Goal: Task Accomplishment & Management: Use online tool/utility

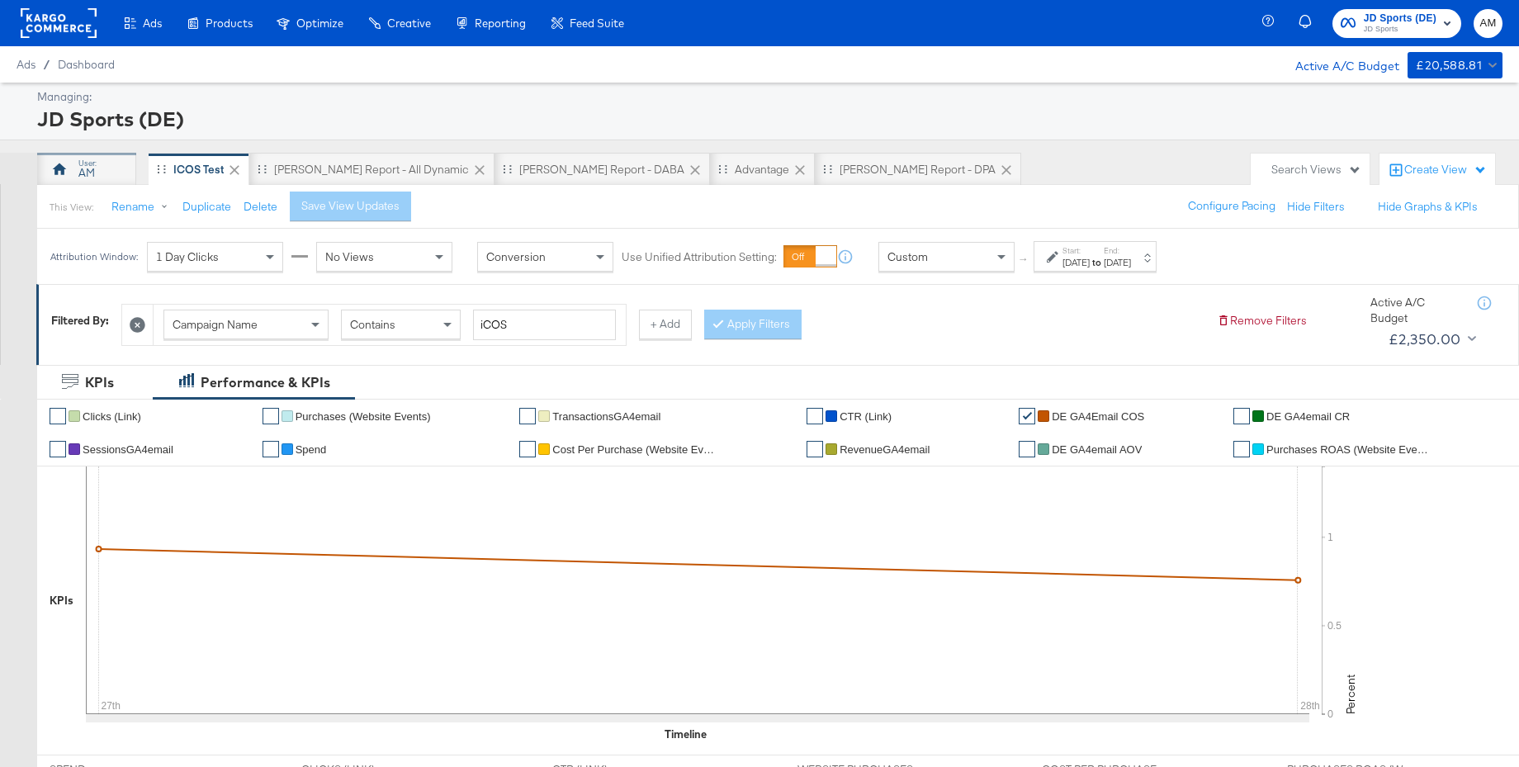
click at [97, 165] on div "AM" at bounding box center [86, 169] width 99 height 33
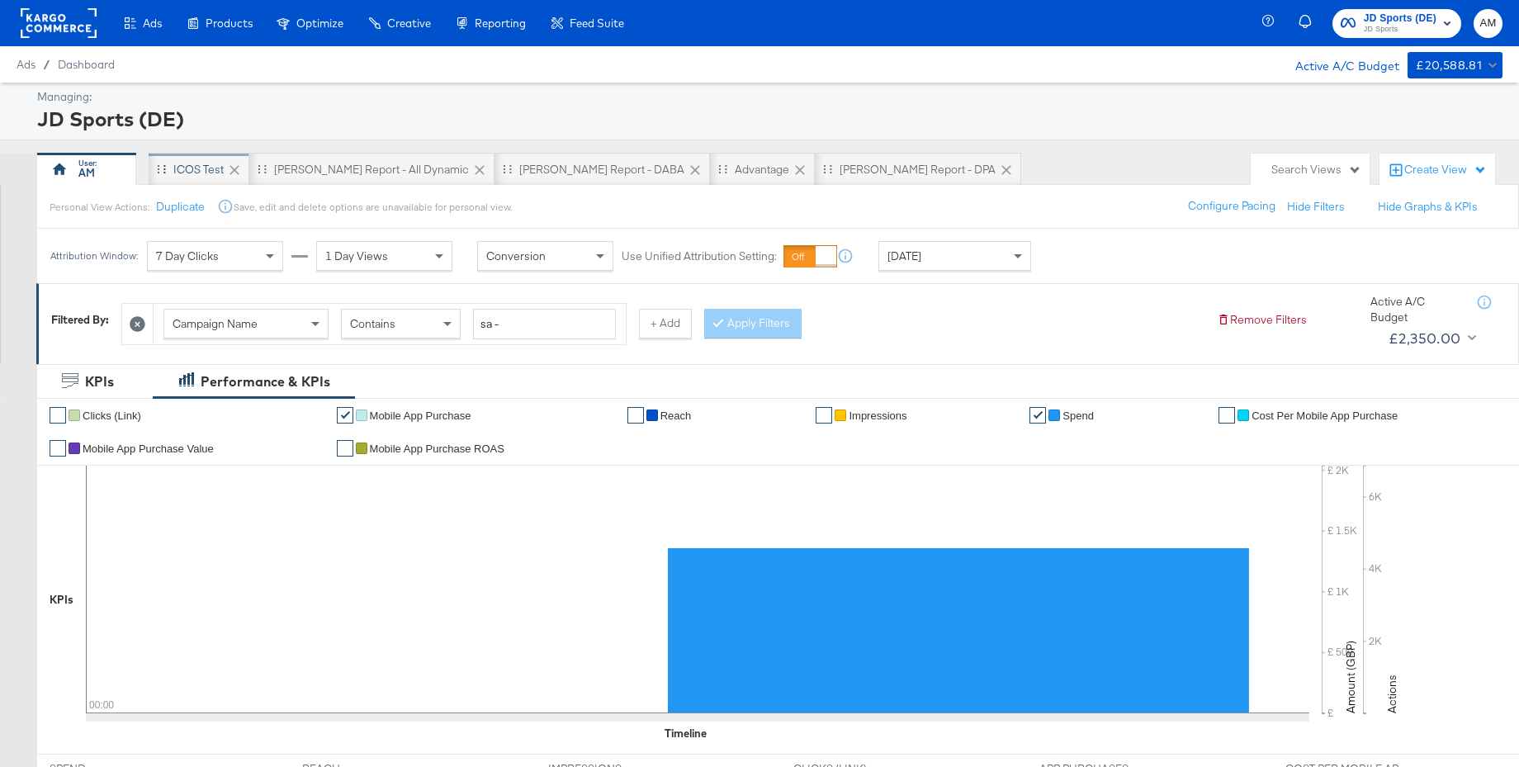
click at [215, 168] on div "iCOS Test" at bounding box center [198, 170] width 50 height 16
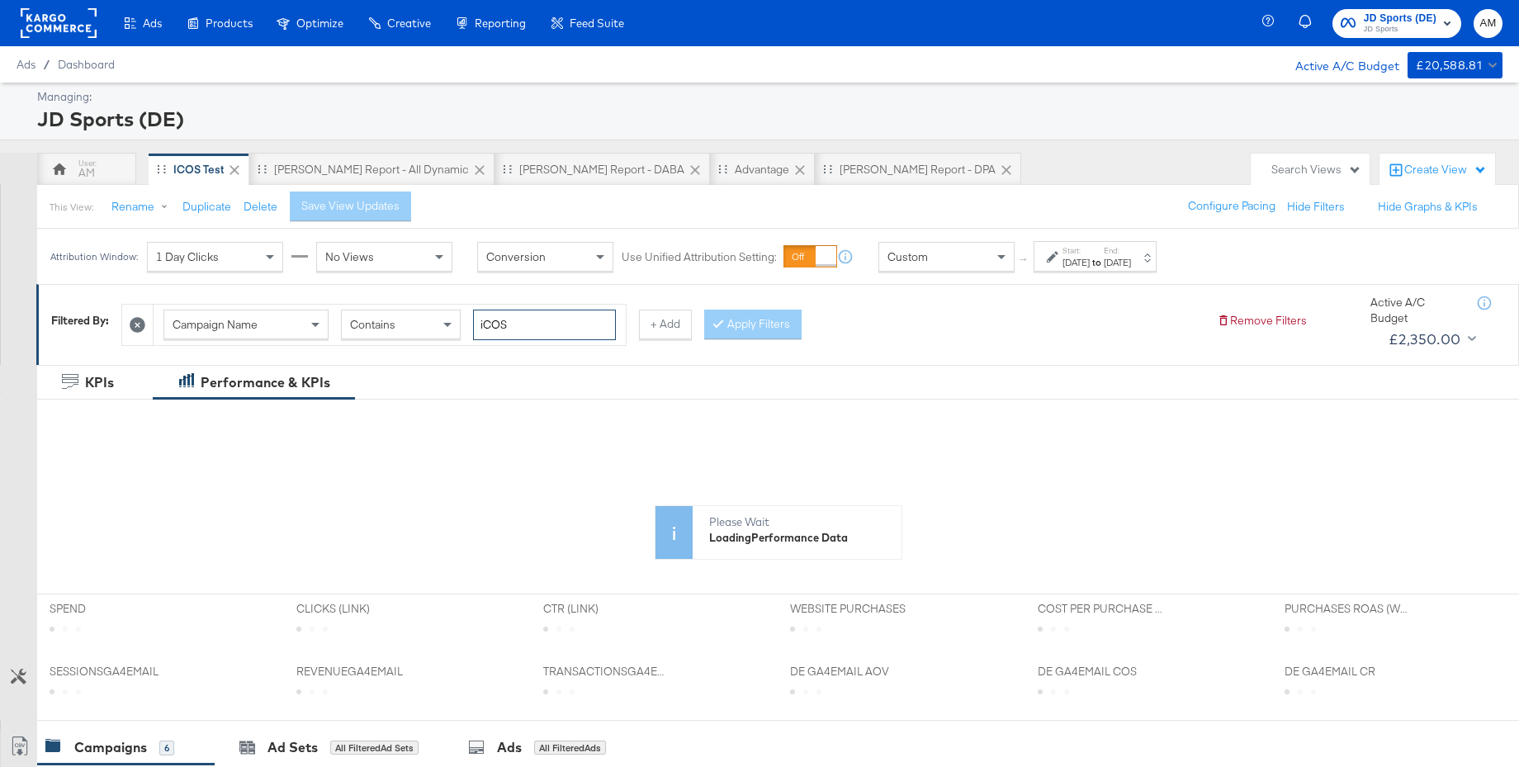
drag, startPoint x: 495, startPoint y: 323, endPoint x: 464, endPoint y: 323, distance: 31.4
click at [464, 323] on div "Campaign Name Contains iCOS" at bounding box center [389, 324] width 452 height 31
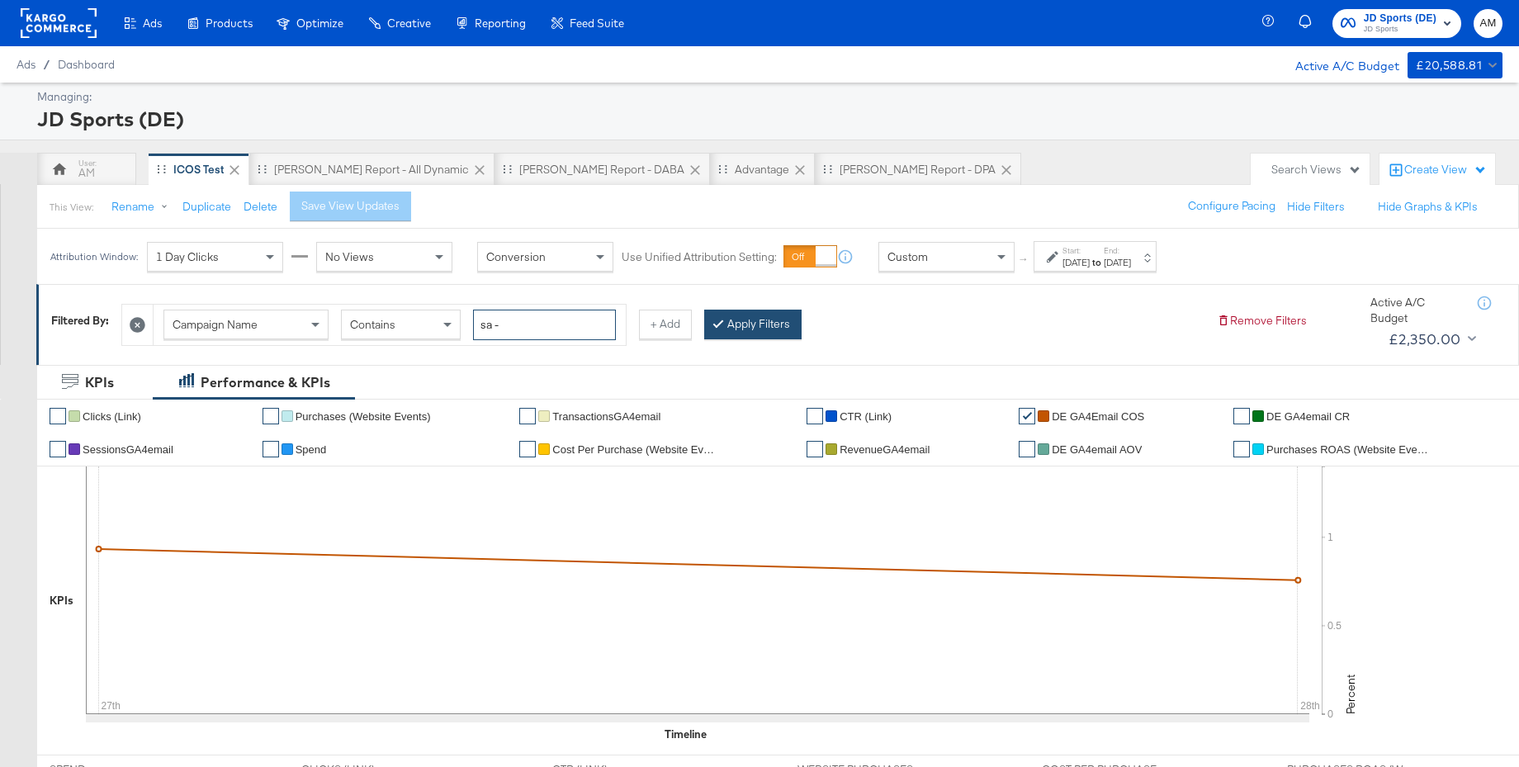
type input "sa -"
click at [724, 332] on button "Apply Filters" at bounding box center [752, 324] width 97 height 30
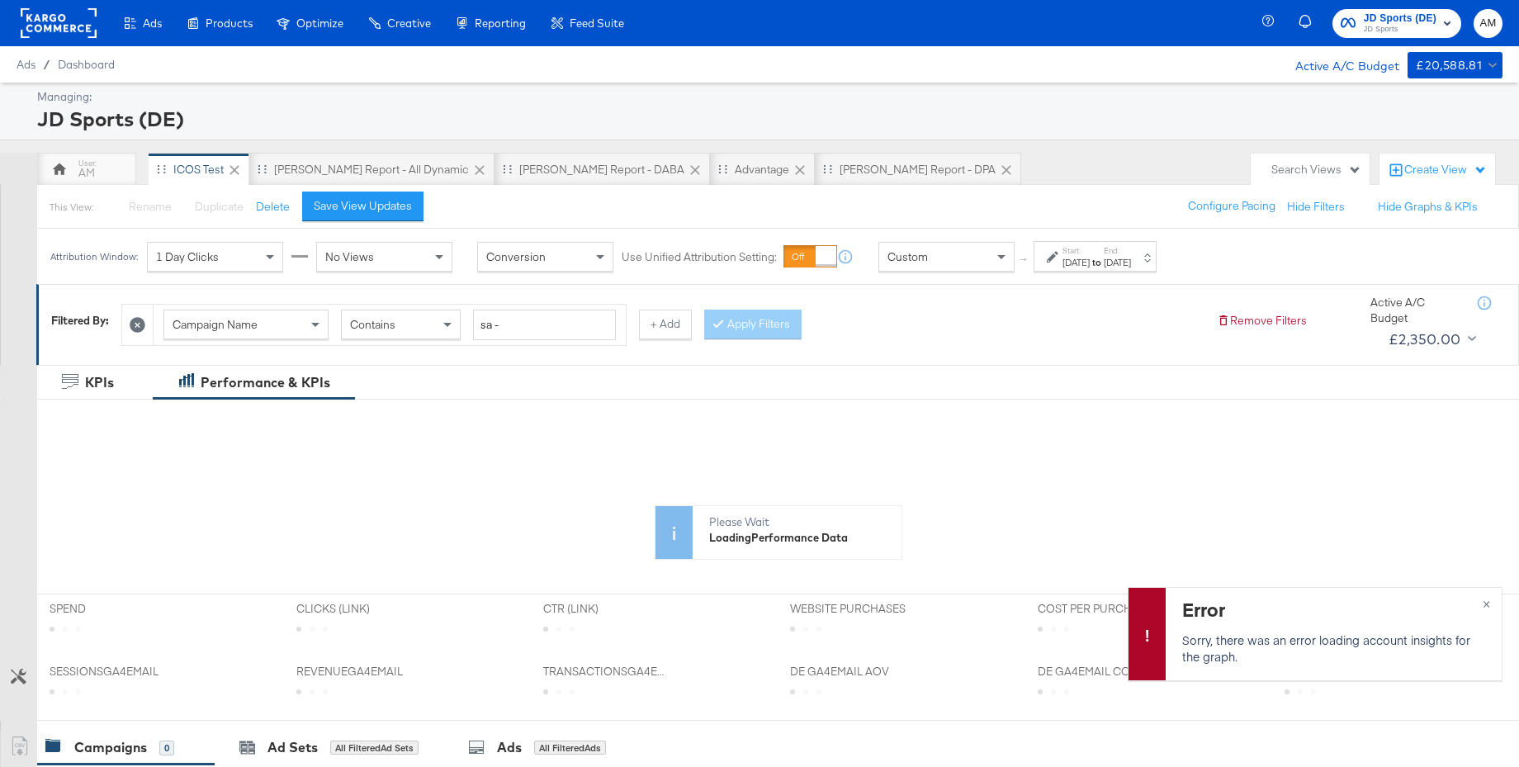
click at [955, 267] on div "Custom" at bounding box center [946, 257] width 135 height 28
click at [1089, 254] on label "Start:" at bounding box center [1075, 250] width 27 height 11
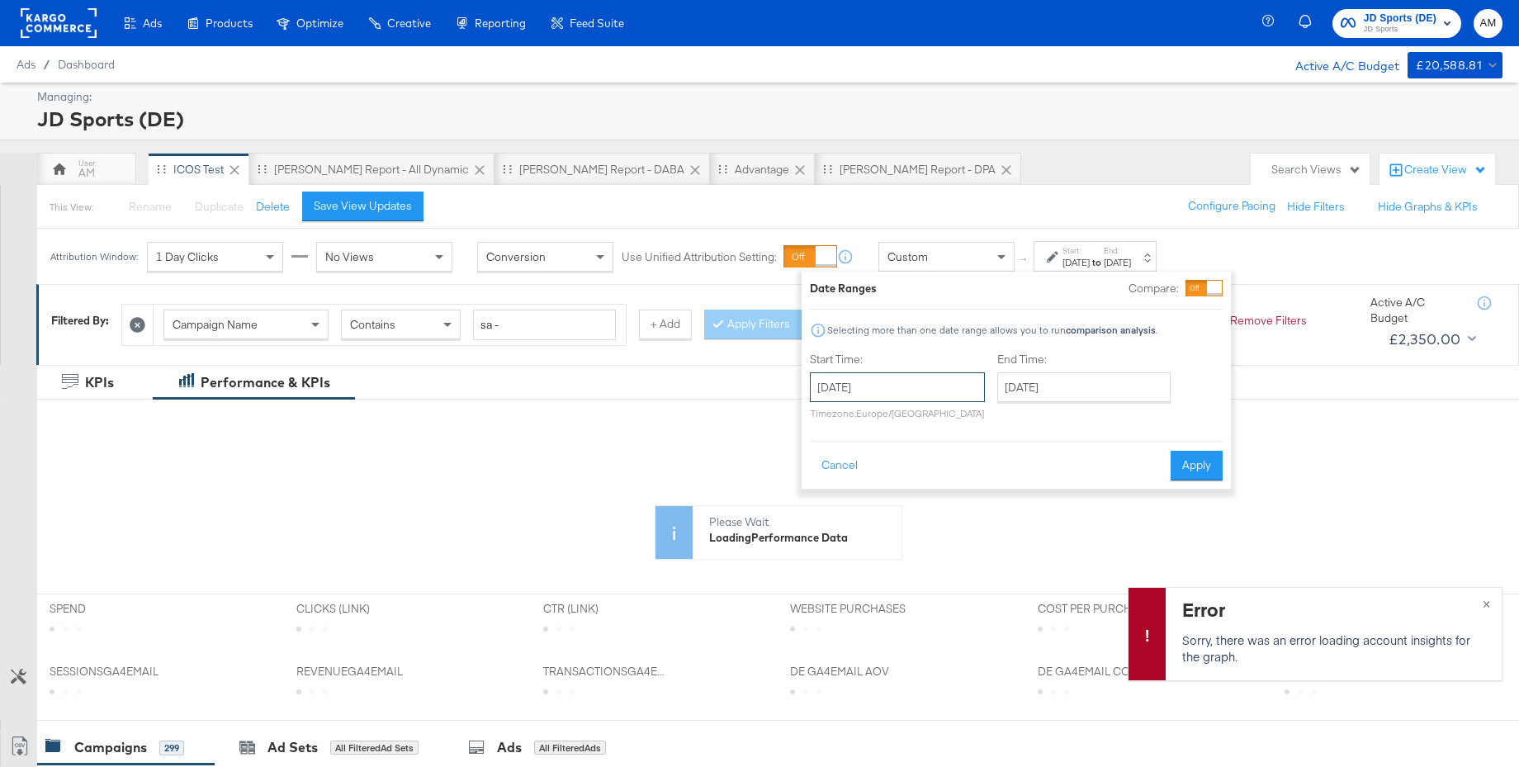
drag, startPoint x: 895, startPoint y: 394, endPoint x: 877, endPoint y: 424, distance: 34.4
click at [895, 394] on input "[DATE]" at bounding box center [897, 387] width 175 height 30
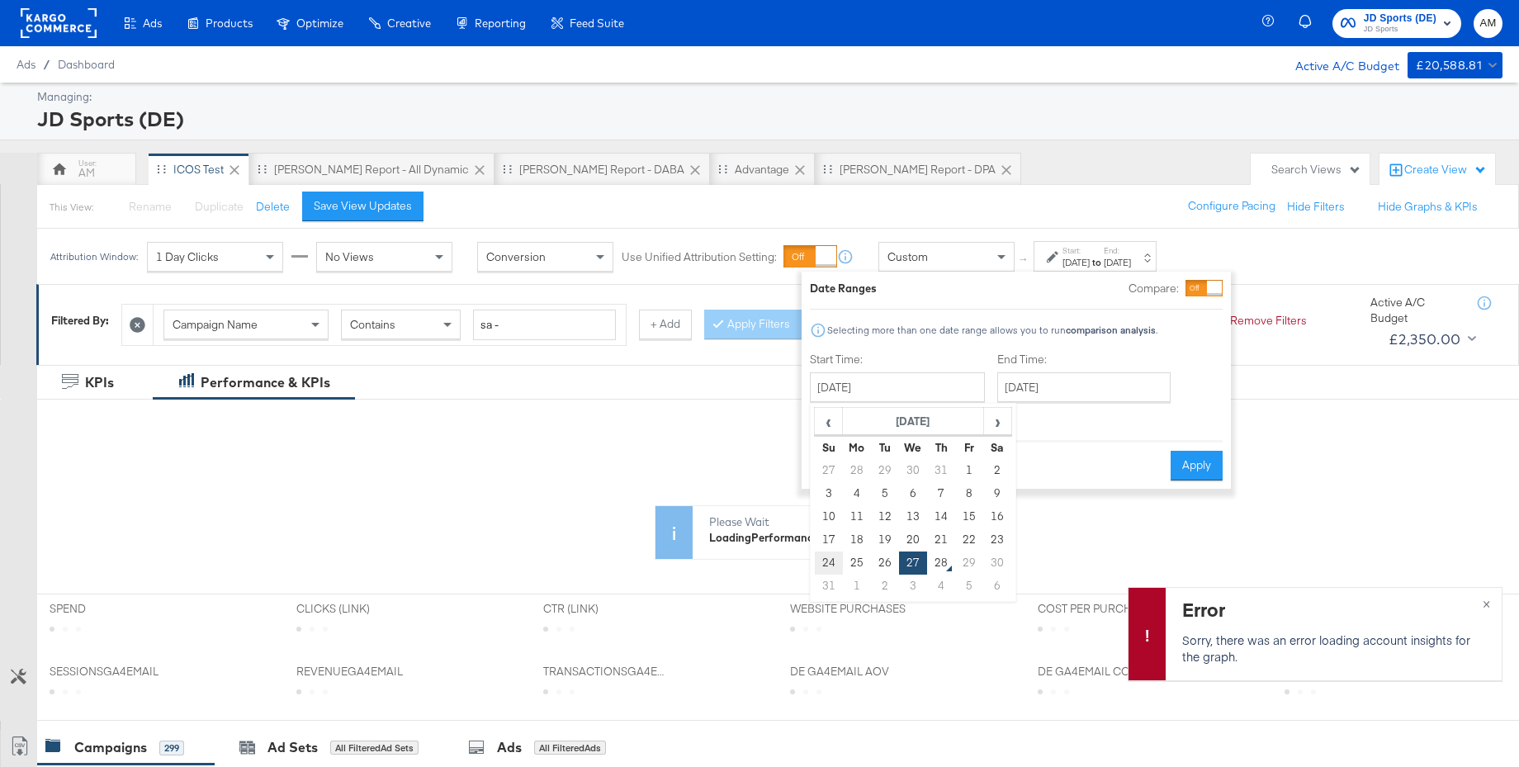
click at [825, 559] on td "24" at bounding box center [829, 562] width 28 height 23
type input "[DATE]"
click at [1047, 380] on input "[DATE]" at bounding box center [1083, 387] width 173 height 30
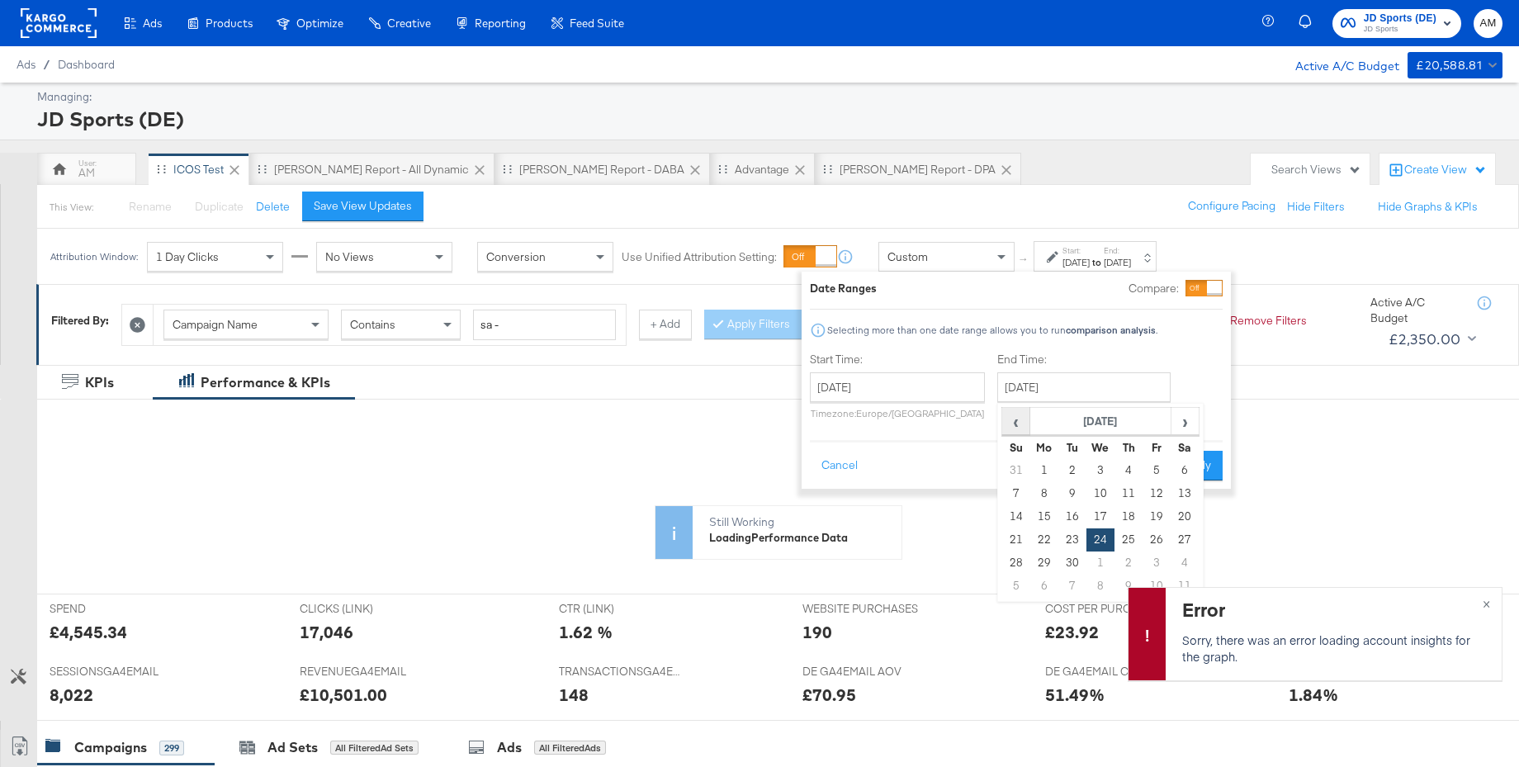
click at [1009, 420] on span "‹" at bounding box center [1016, 421] width 26 height 25
click at [1120, 561] on td "28" at bounding box center [1128, 562] width 28 height 23
type input "[DATE]"
click at [1193, 461] on button "Apply" at bounding box center [1197, 466] width 52 height 30
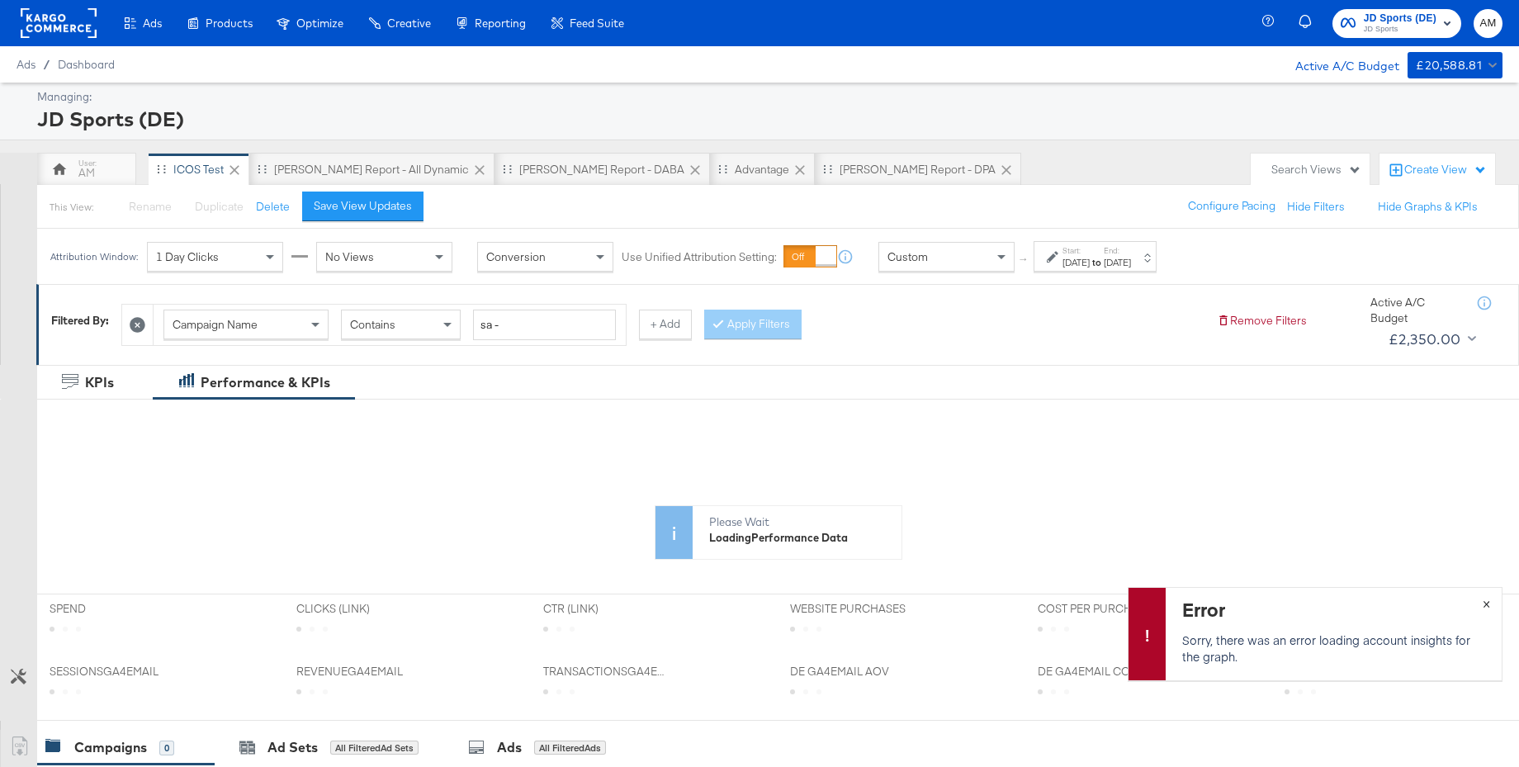
click at [1491, 605] on button "×" at bounding box center [1486, 603] width 31 height 30
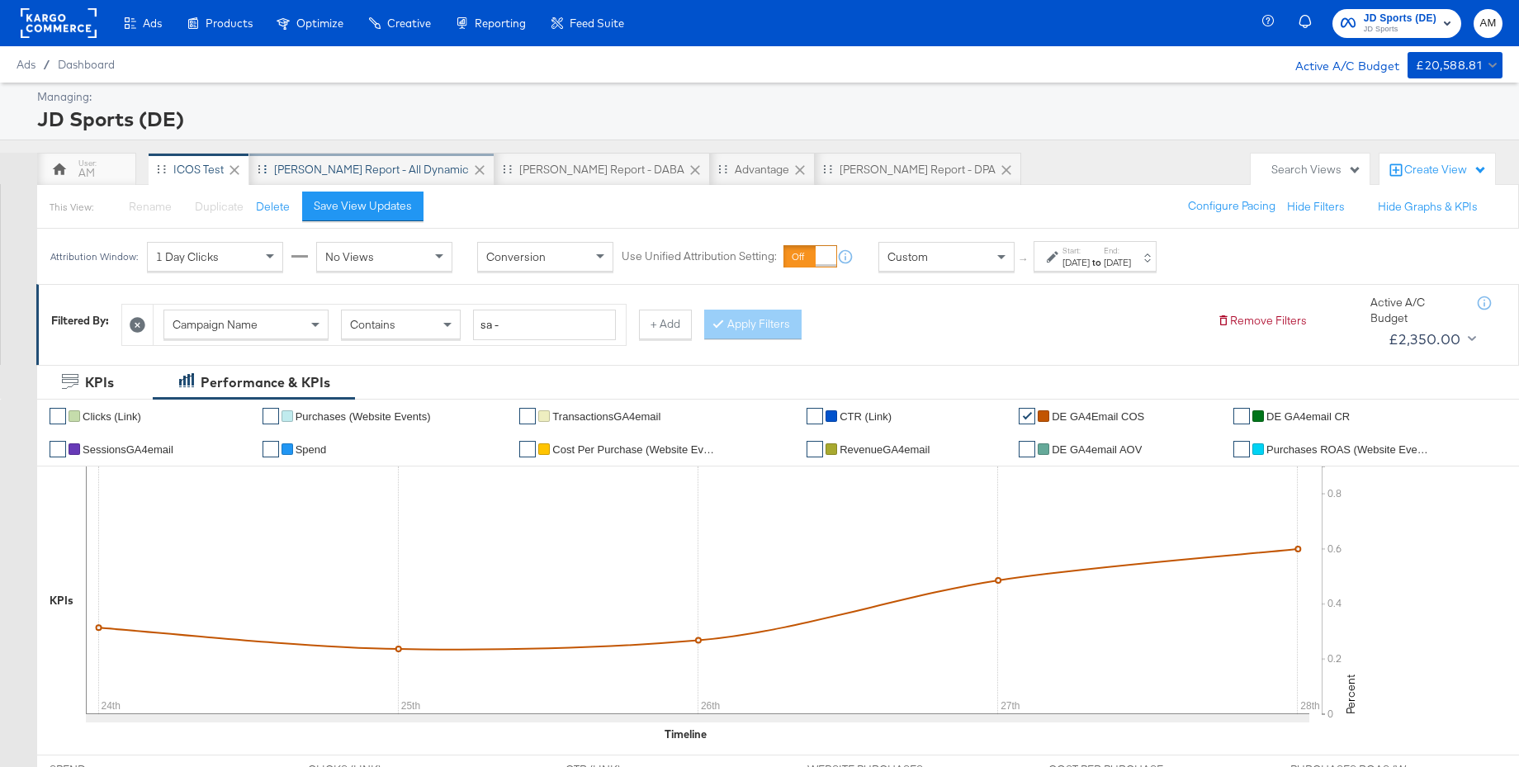
click at [309, 167] on div "[PERSON_NAME] Report - All Dynamic" at bounding box center [371, 170] width 195 height 16
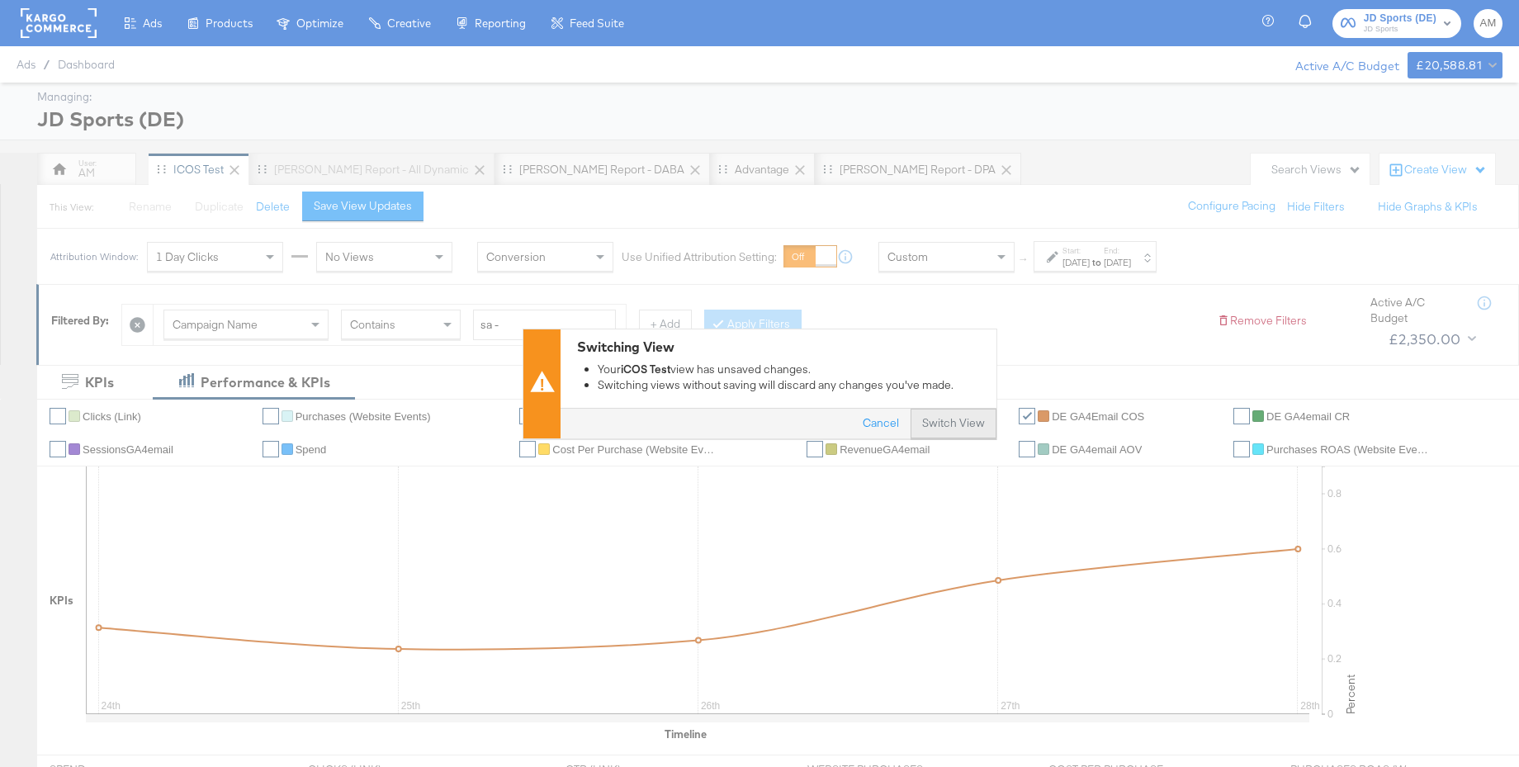
click at [954, 423] on button "Switch View" at bounding box center [953, 424] width 86 height 30
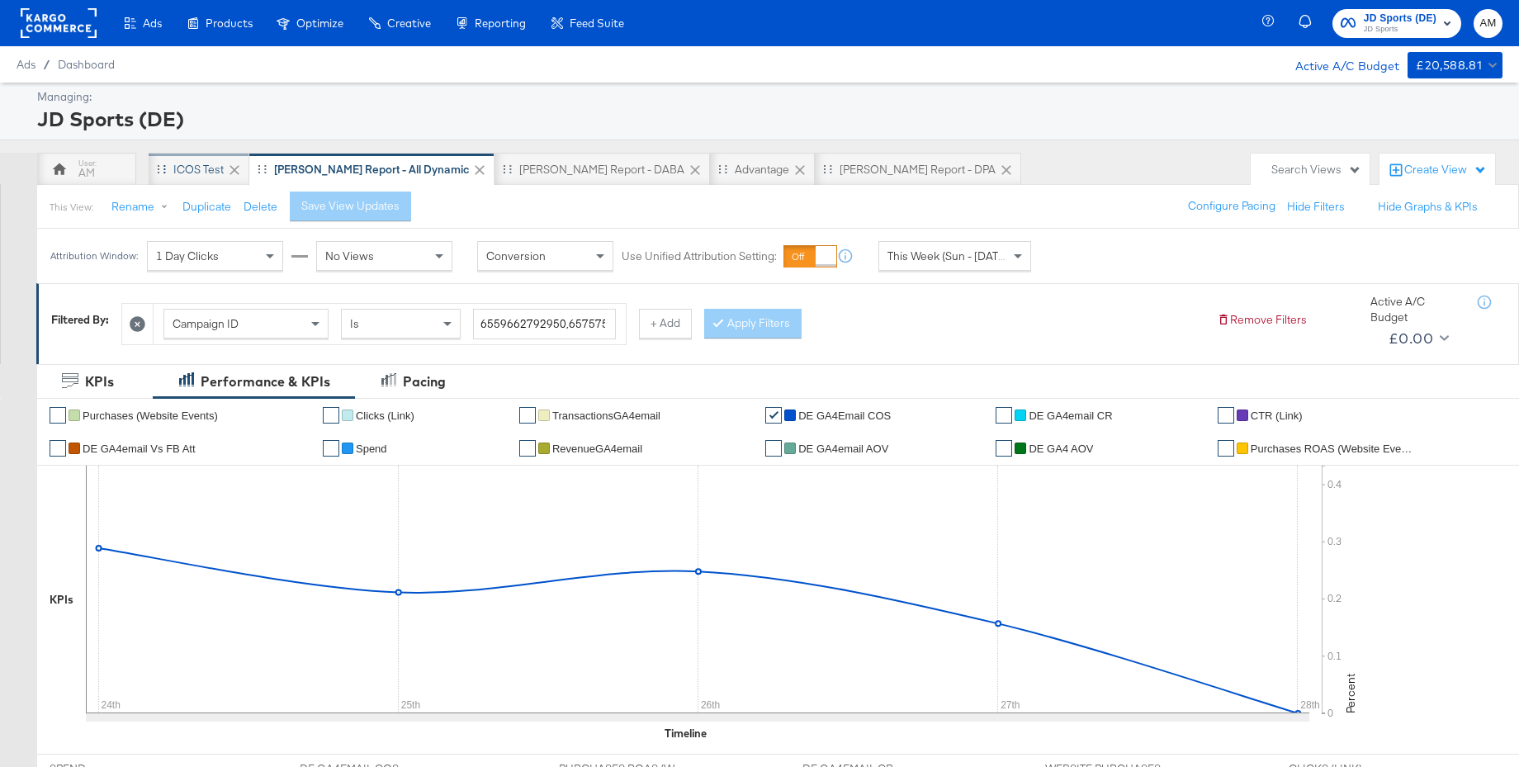
click at [204, 174] on div "iCOS Test" at bounding box center [198, 170] width 50 height 16
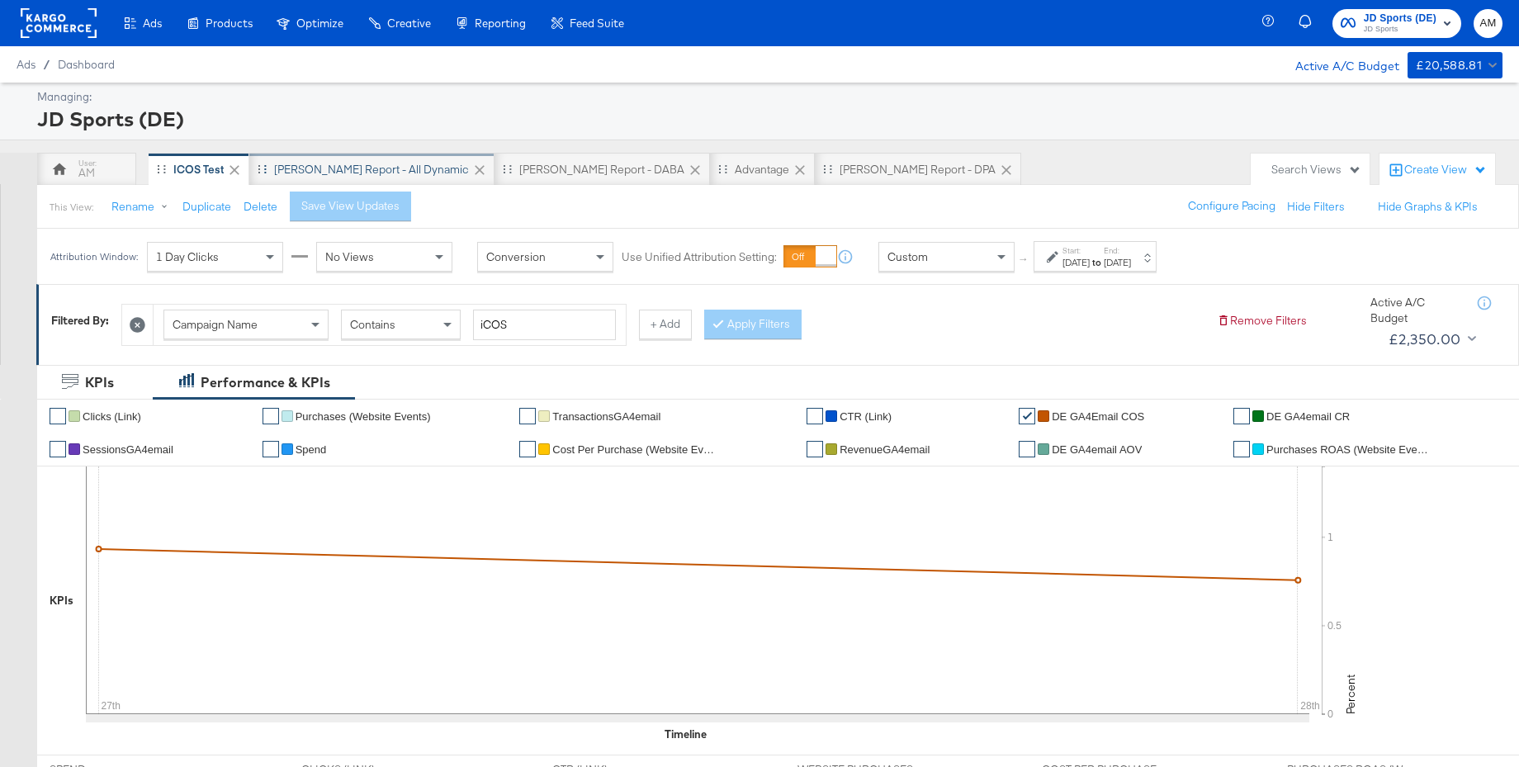
click at [308, 157] on div "[PERSON_NAME] Report - All Dynamic" at bounding box center [371, 169] width 245 height 33
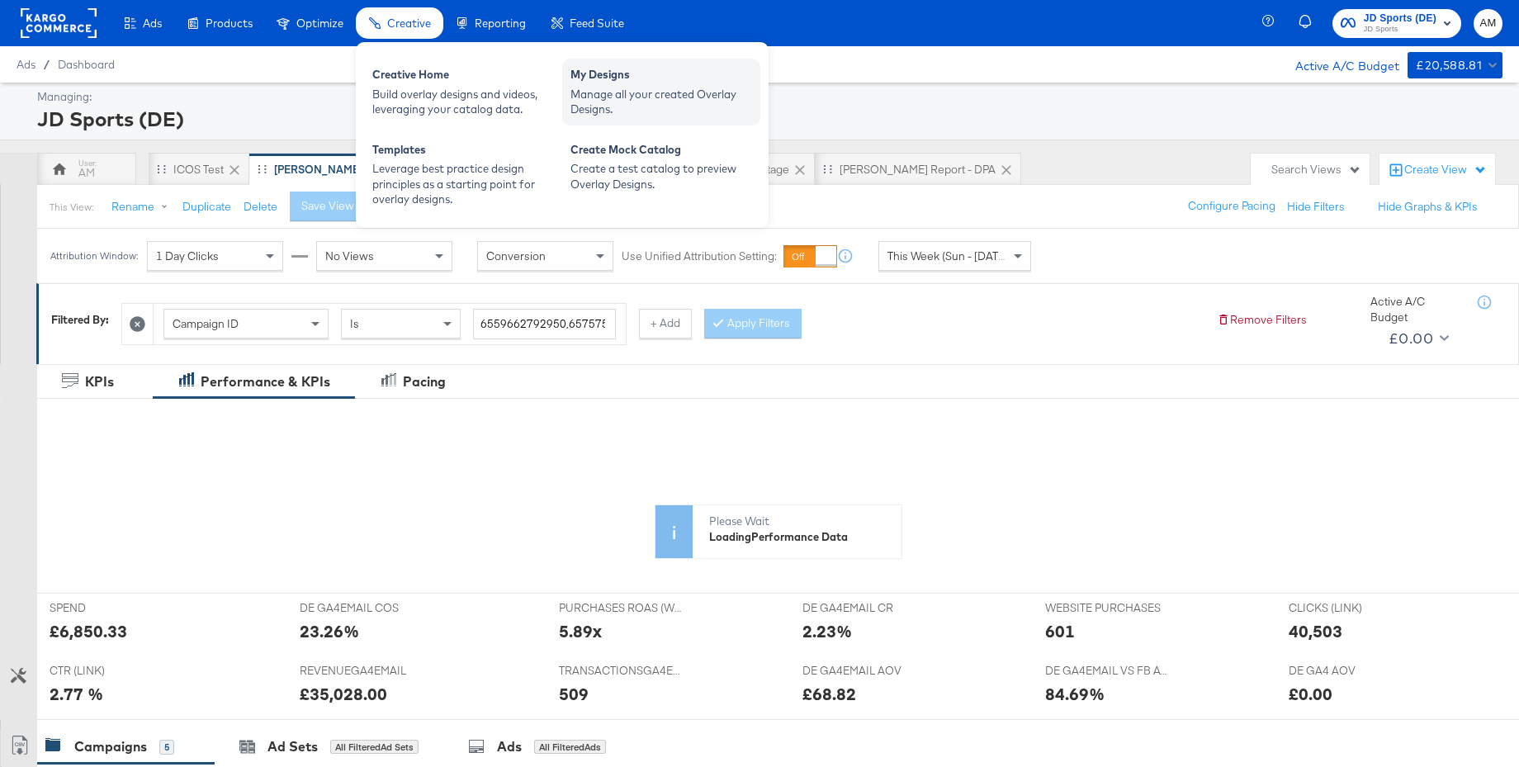
click at [637, 103] on div "Manage all your created Overlay Designs." at bounding box center [661, 102] width 182 height 31
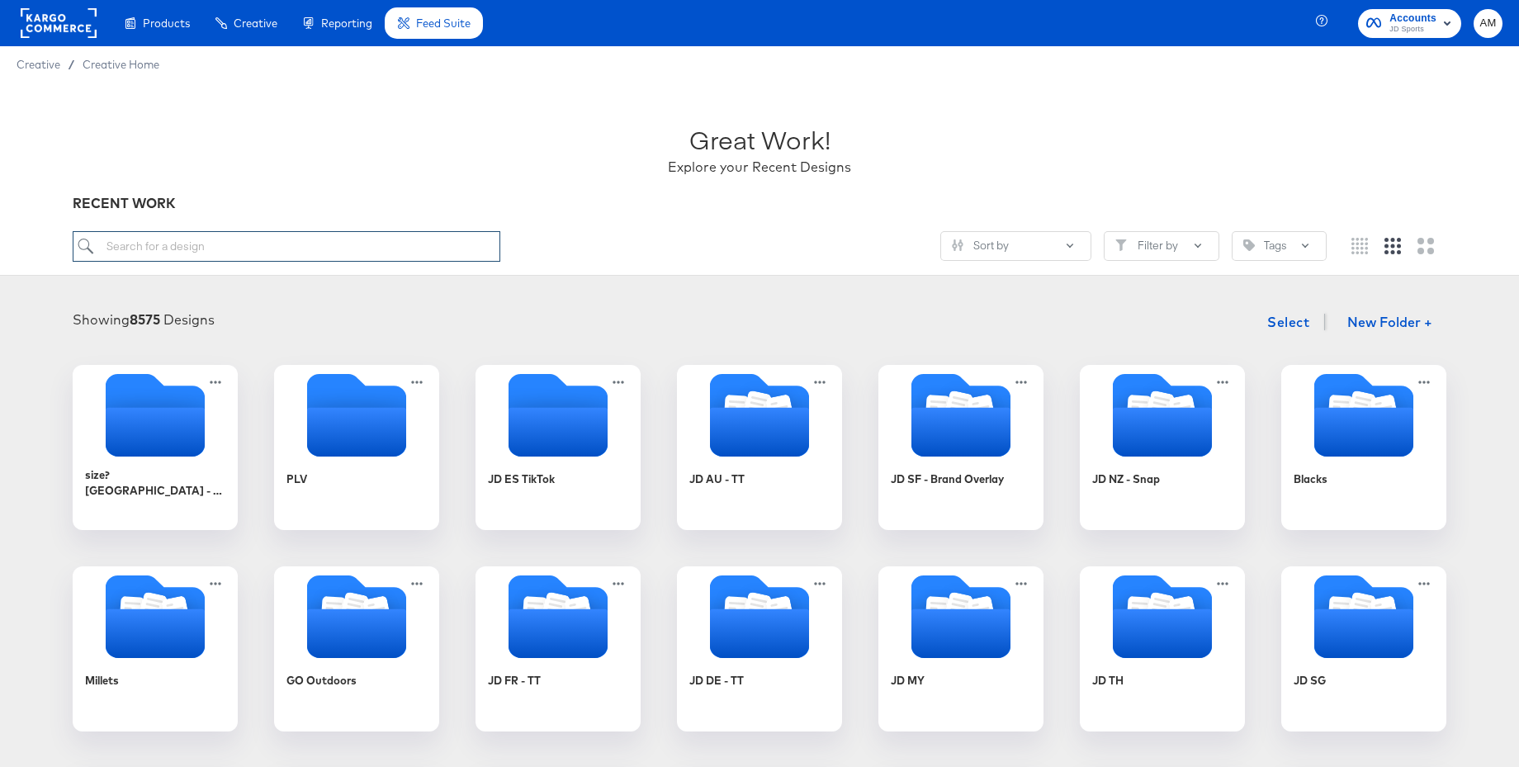
click at [291, 236] on input "search" at bounding box center [287, 246] width 428 height 31
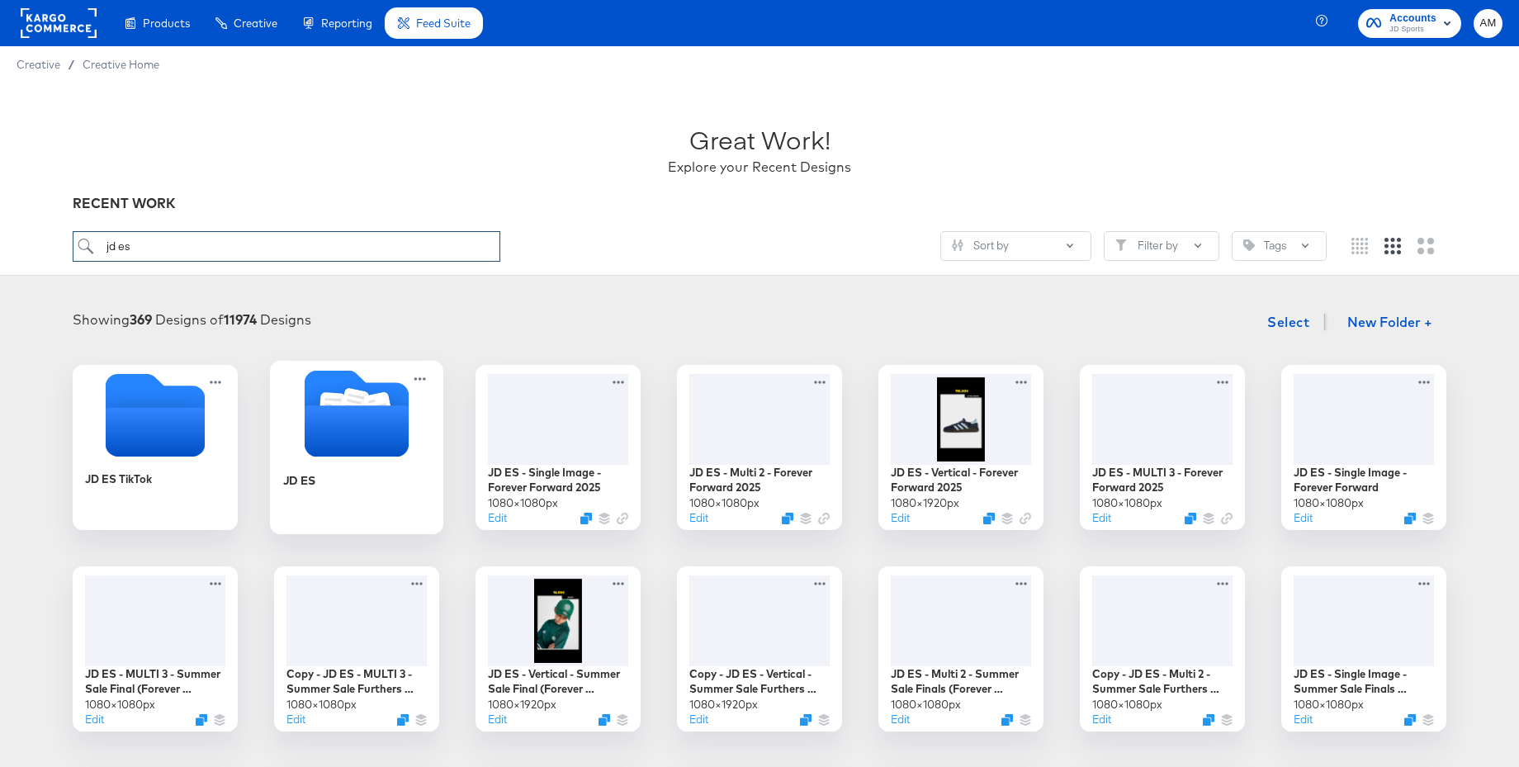
type input "jd es"
click at [342, 399] on icon "Folder" at bounding box center [332, 407] width 26 height 31
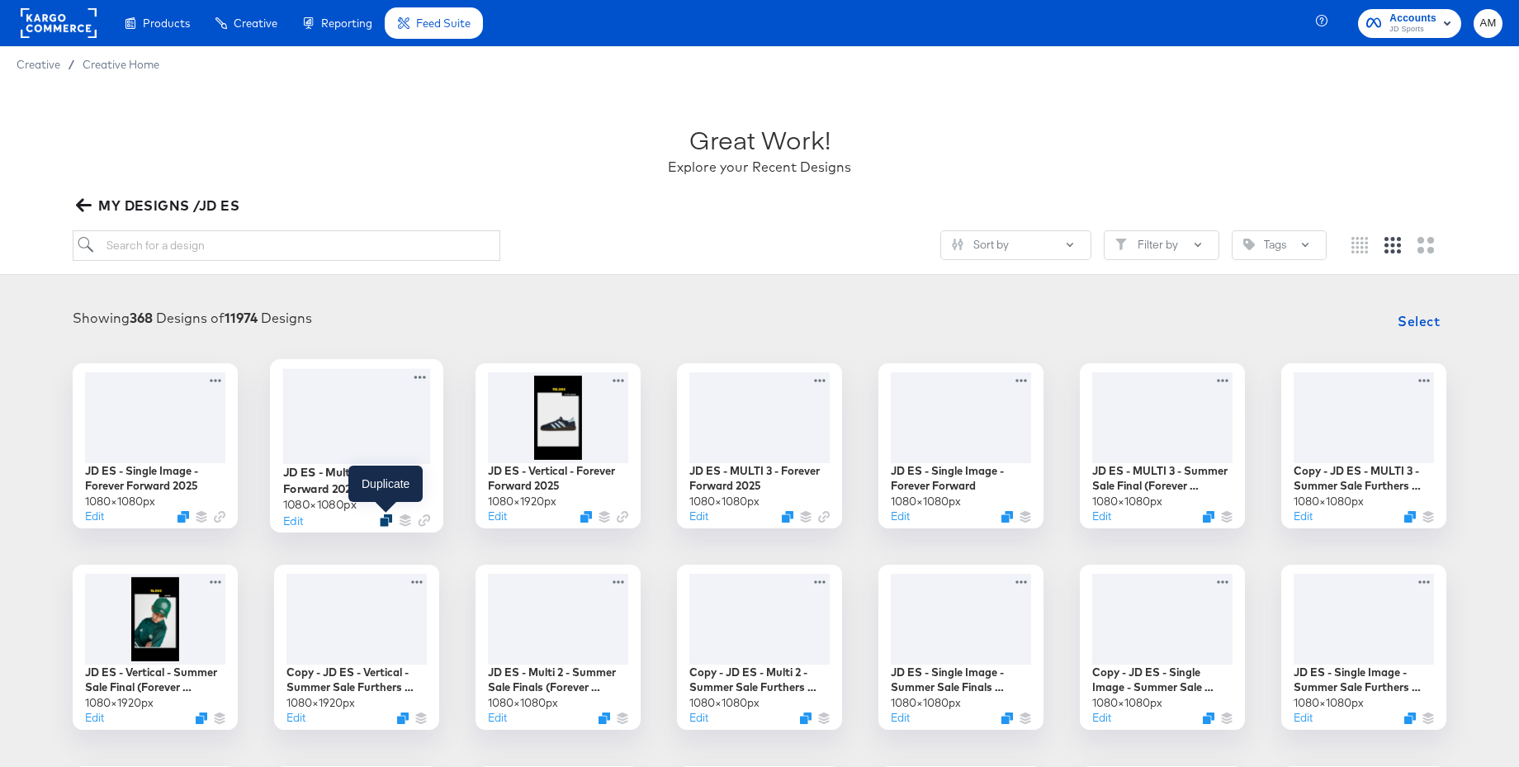
click at [385, 518] on icon "Duplicate" at bounding box center [386, 519] width 12 height 12
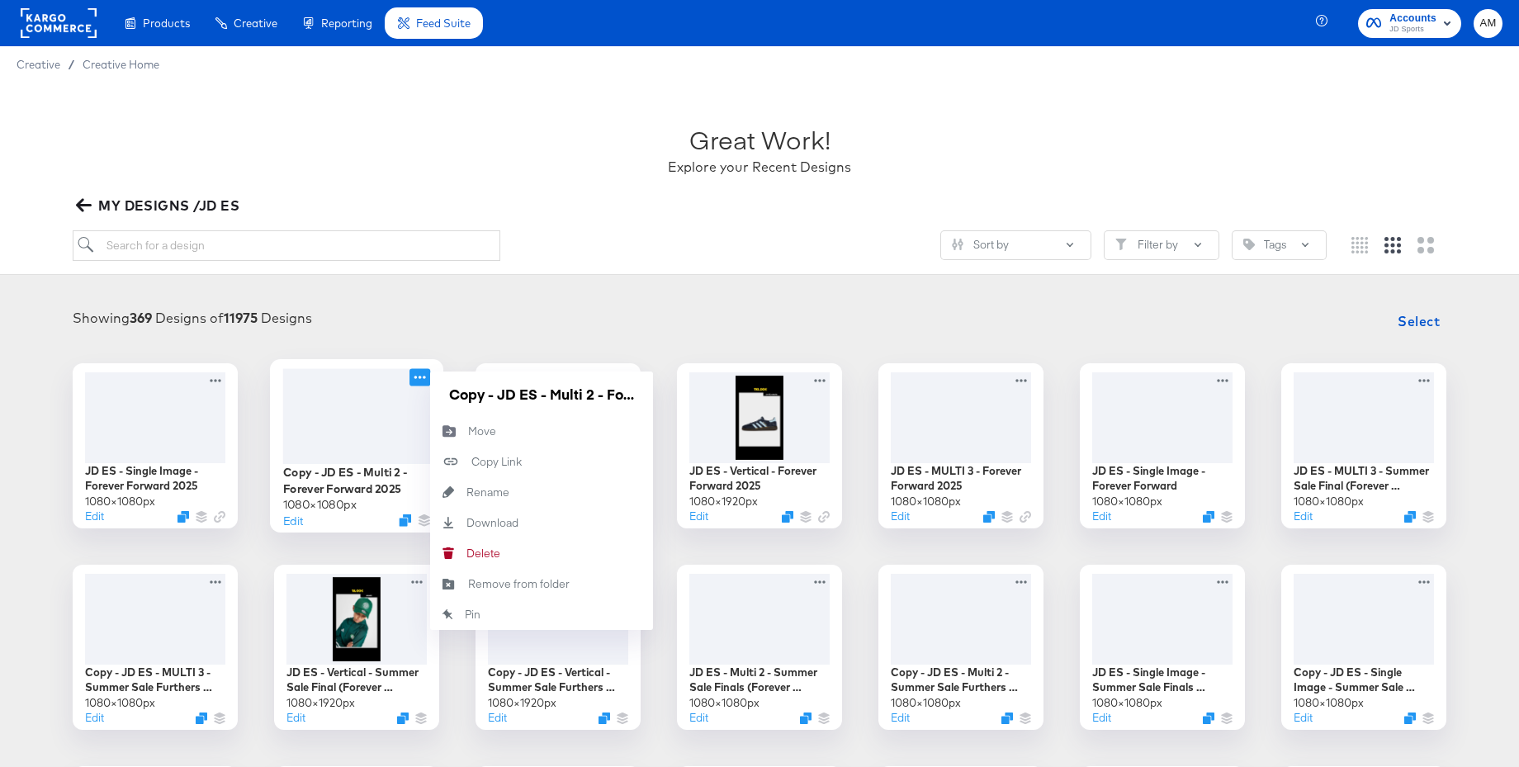
click at [417, 377] on icon at bounding box center [419, 376] width 21 height 17
drag, startPoint x: 496, startPoint y: 396, endPoint x: 409, endPoint y: 394, distance: 87.5
click at [409, 394] on div "Copy - JD ES - Multi 2 - Forever Forward 2025 1080 × 1080 px Edit Copy - JD ES …" at bounding box center [356, 445] width 165 height 165
drag, startPoint x: 598, startPoint y: 395, endPoint x: 642, endPoint y: 398, distance: 44.6
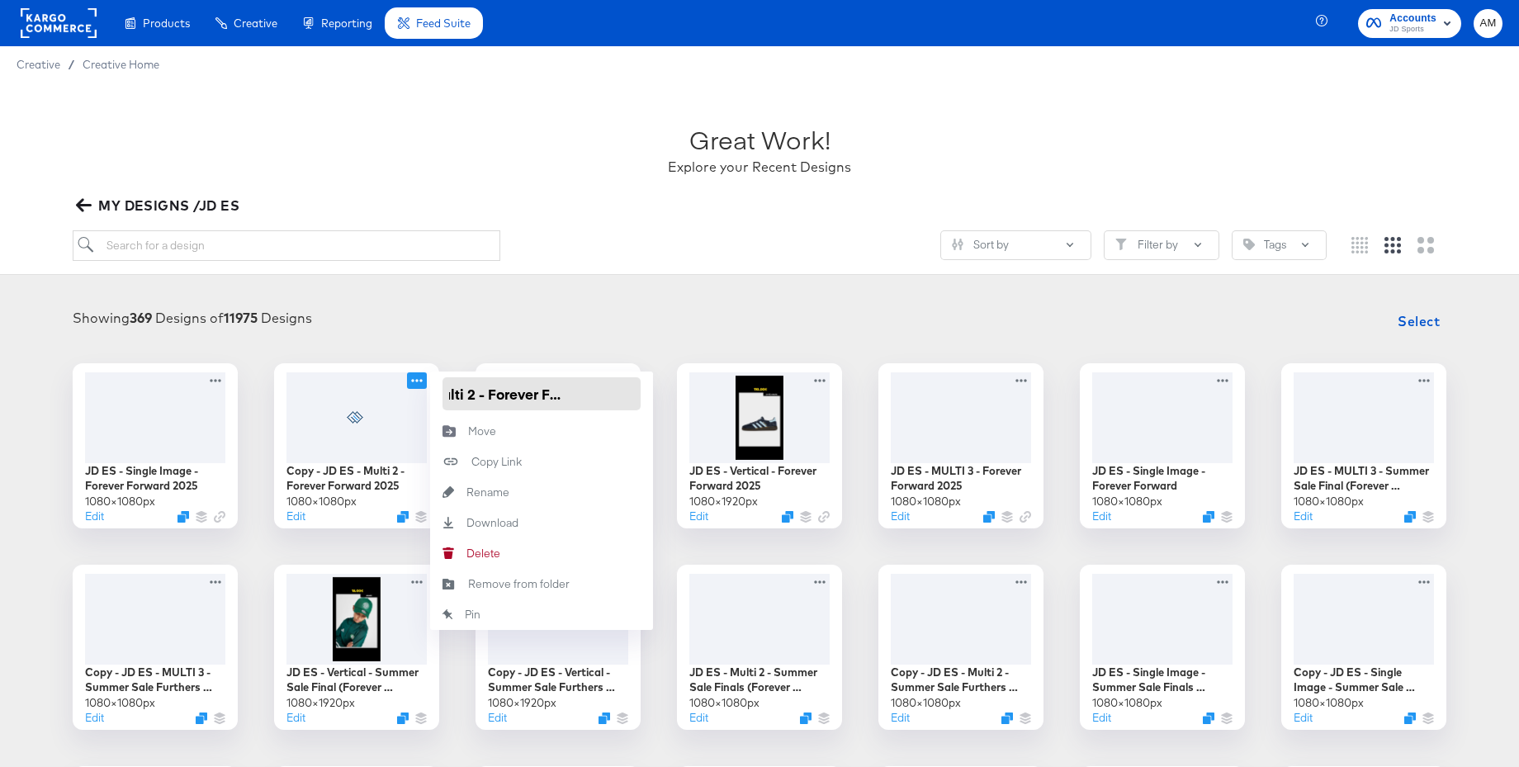
click at [642, 398] on div "JD ES - Multi 2 - Forever Forward 2025" at bounding box center [541, 393] width 223 height 45
drag, startPoint x: 606, startPoint y: 394, endPoint x: 623, endPoint y: 399, distance: 17.8
click at [606, 394] on input "JD ES - Multi 2 - Forever Forward 2025" at bounding box center [541, 393] width 198 height 33
click at [630, 398] on input "JD ES - Multi 2 - Forever Forward 2025" at bounding box center [541, 393] width 198 height 33
type input "JD ES - Multi 2 - Forever Forward + [PERSON_NAME]"
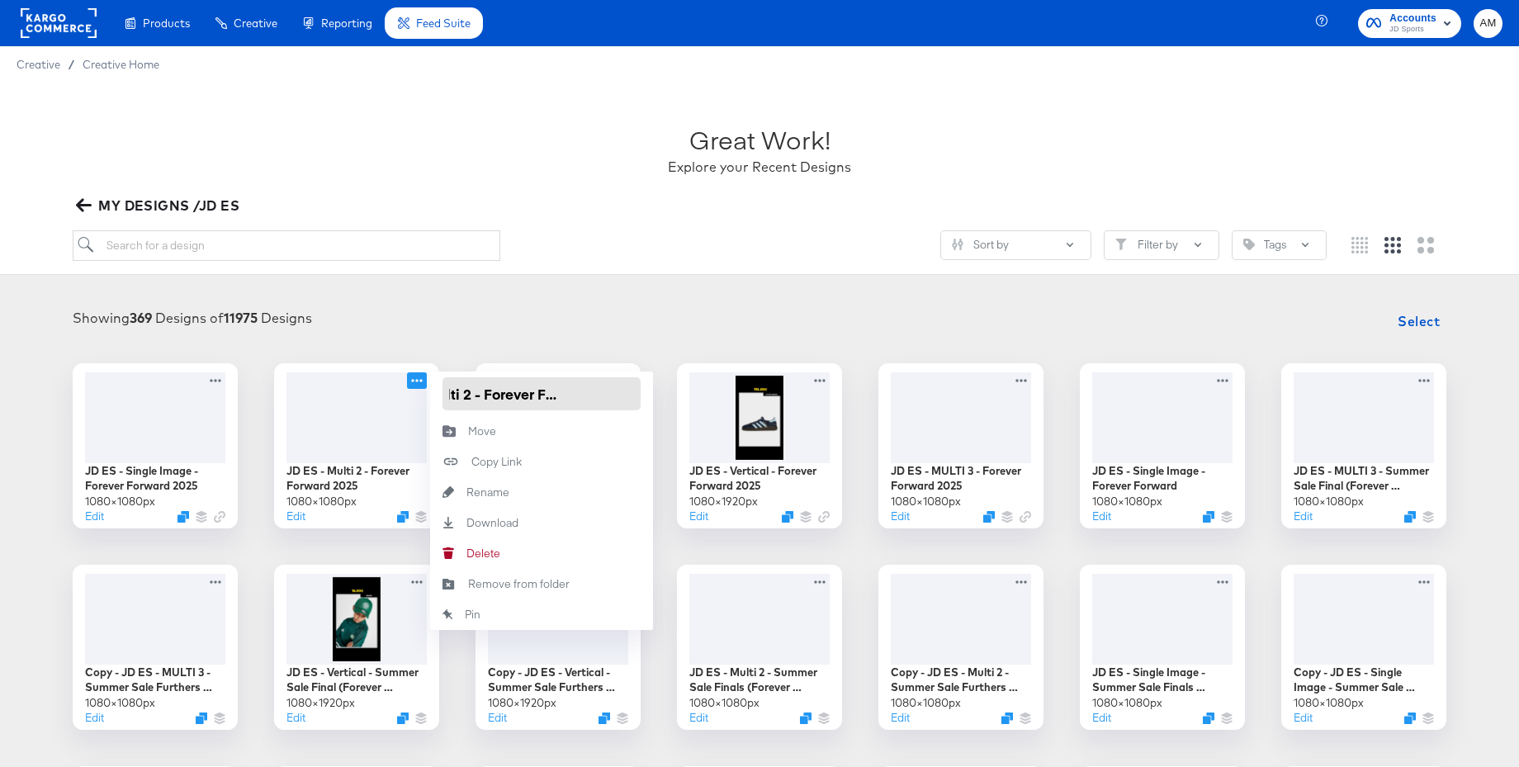
scroll to position [0, 92]
click at [464, 285] on article "Great Work! Explore your Recent Designs MY DESIGNS /JD ES Sort by Filter by Tag…" at bounding box center [759, 647] width 1519 height 1129
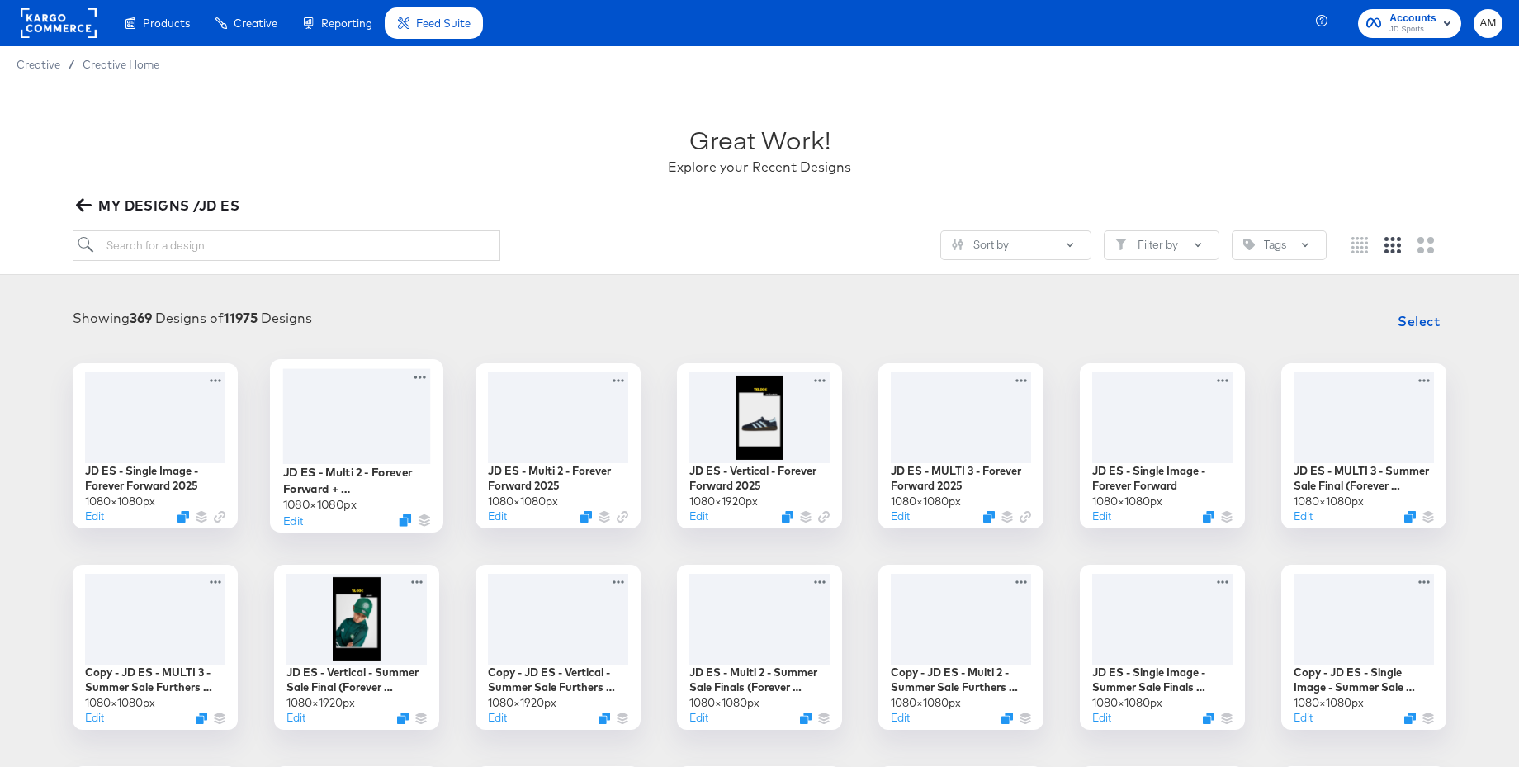
click at [361, 401] on div at bounding box center [357, 415] width 148 height 95
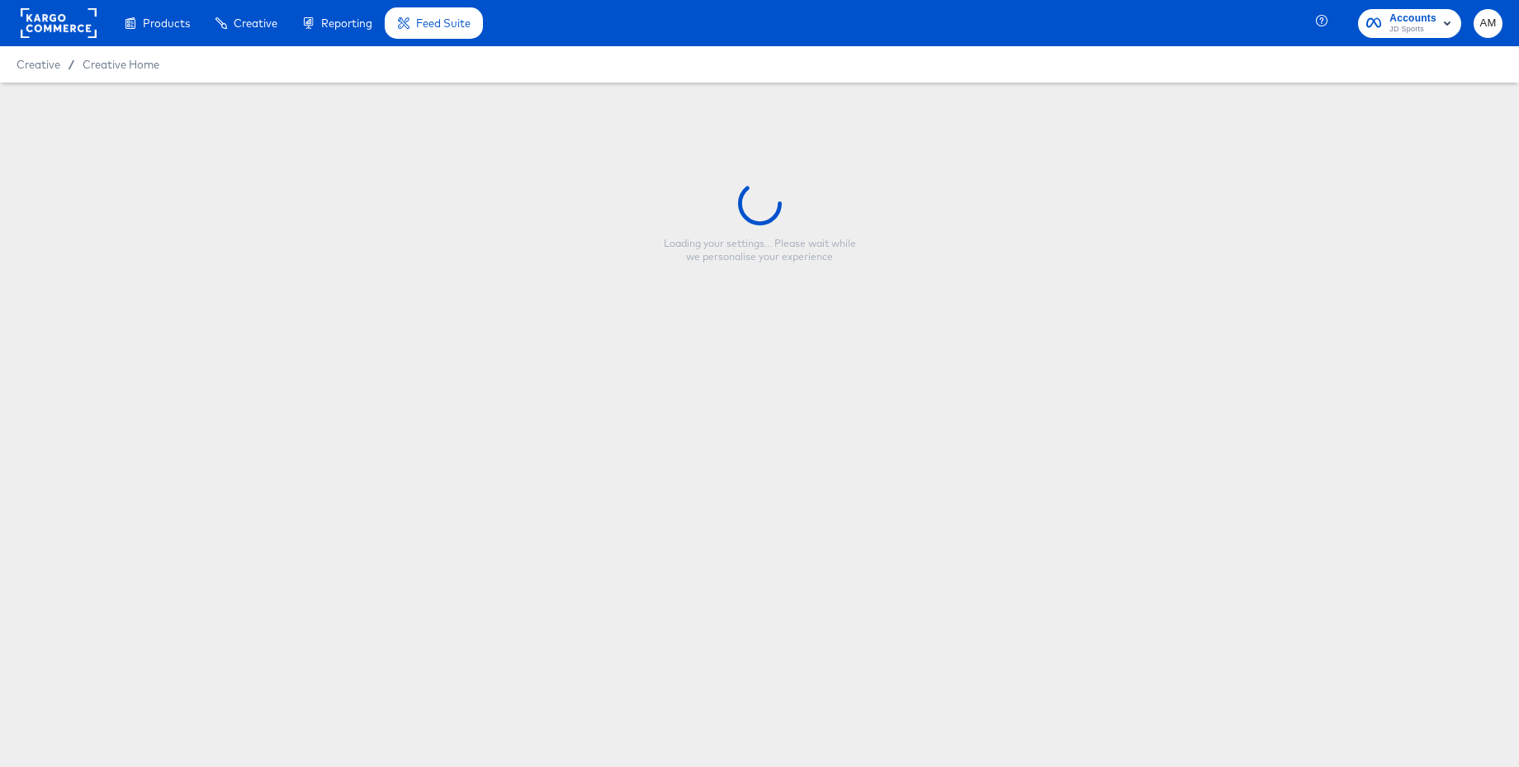
type input "JD ES - Multi 2 - Forever Forward + [PERSON_NAME]"
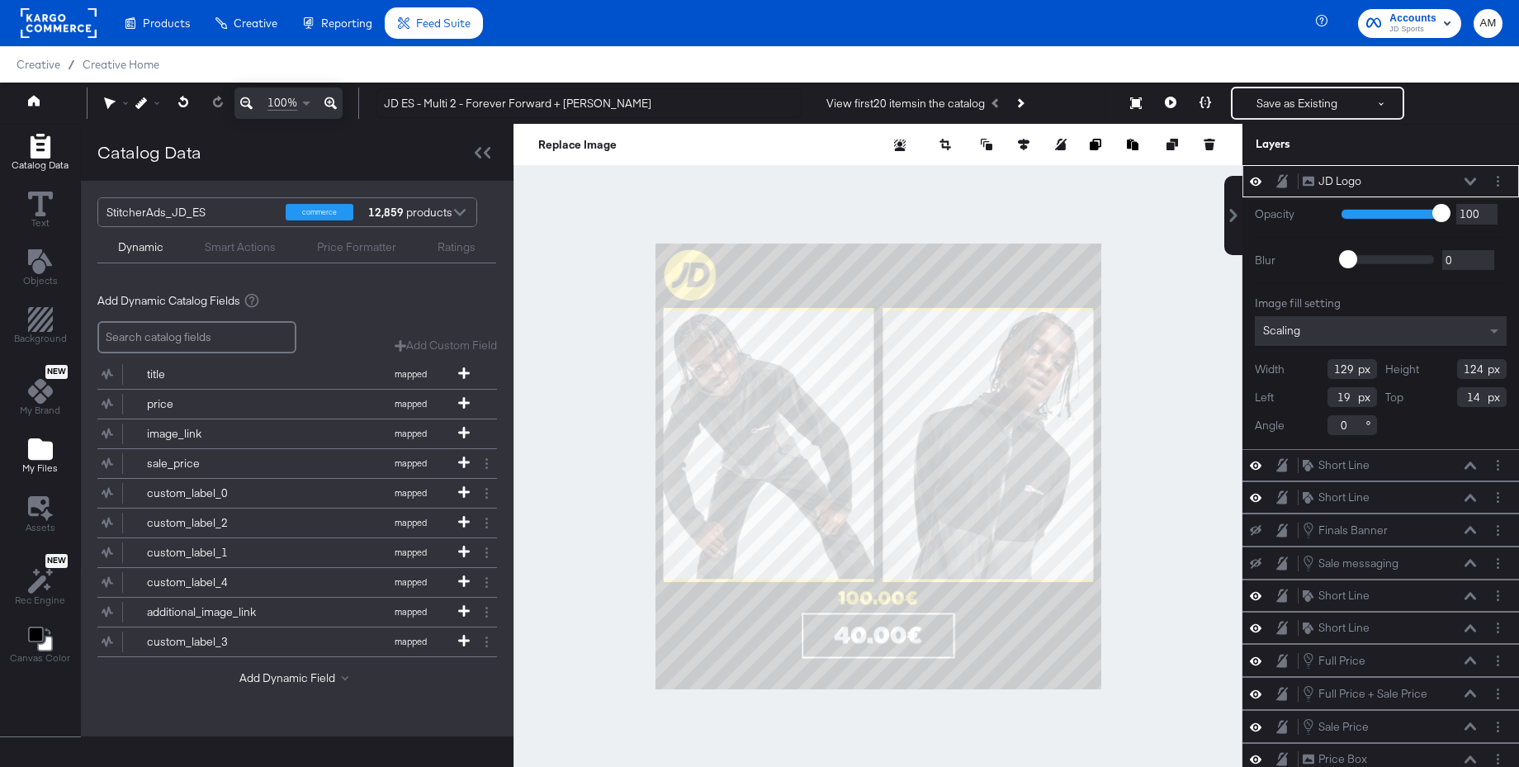
click at [42, 448] on icon "Add Files" at bounding box center [40, 448] width 25 height 21
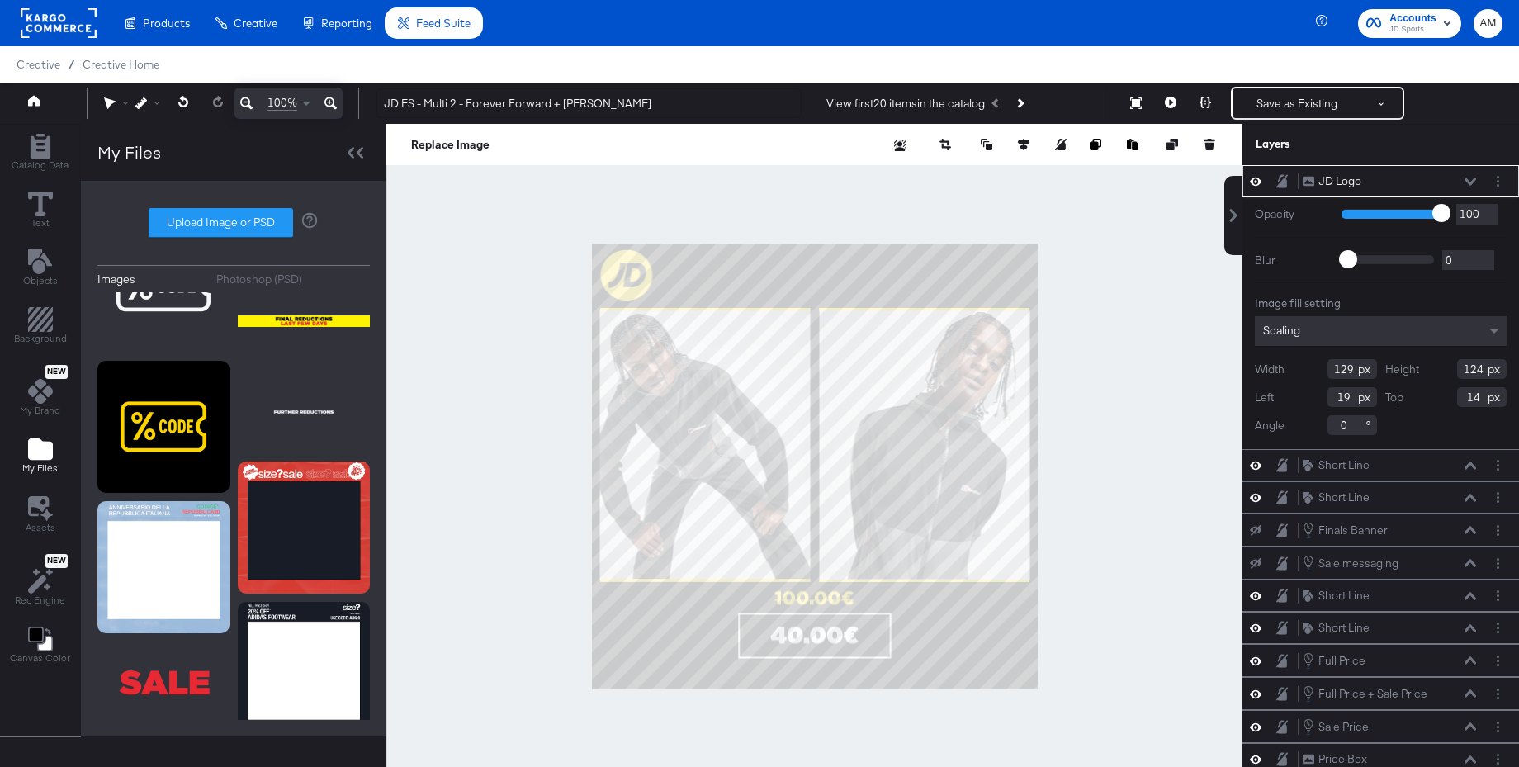
scroll to position [42, 0]
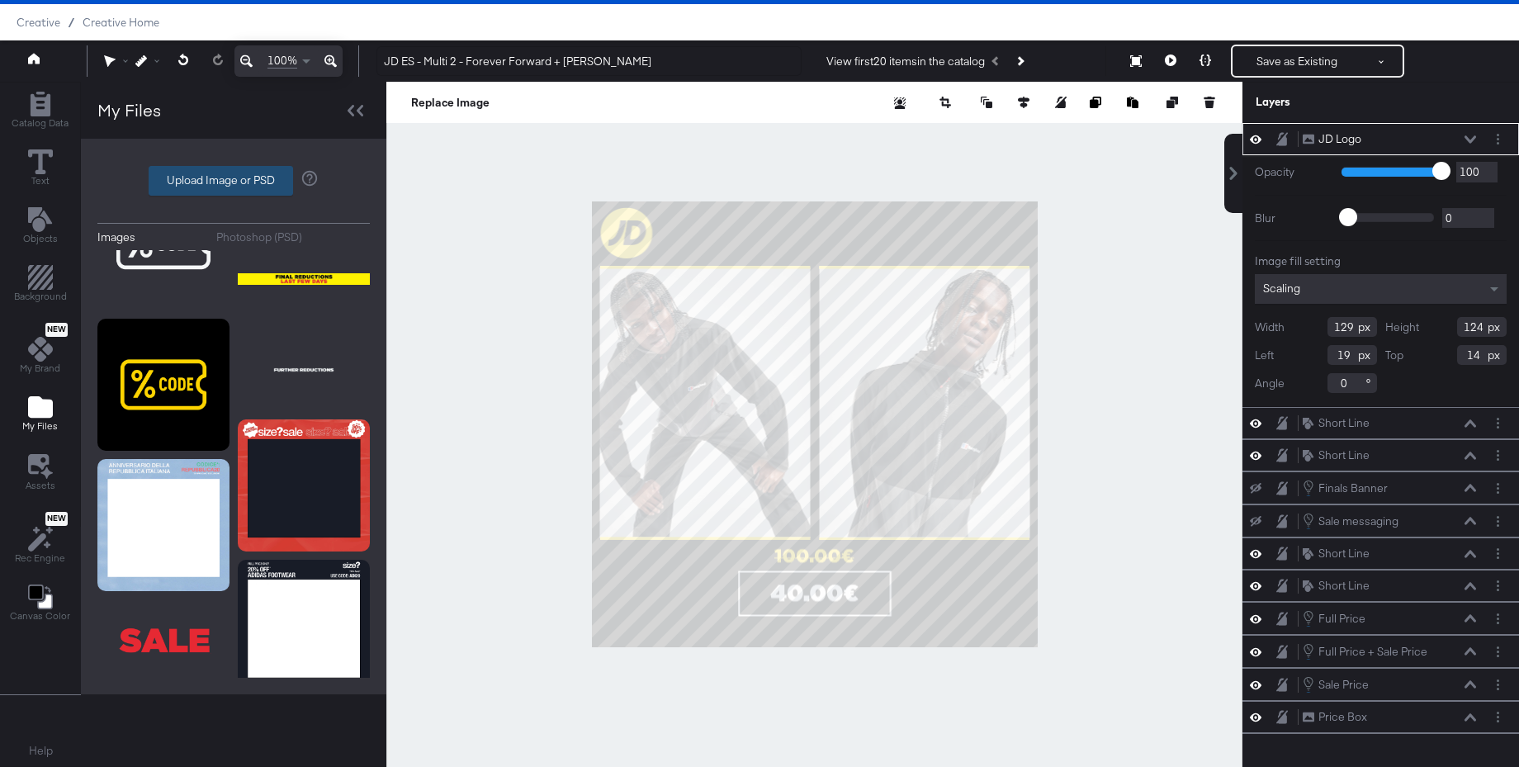
click at [194, 185] on label "Upload Image or PSD" at bounding box center [220, 181] width 143 height 28
click at [234, 181] on input "Upload Image or PSD" at bounding box center [234, 181] width 0 height 0
click at [1497, 142] on circle "Layer Options" at bounding box center [1497, 143] width 2 height 2
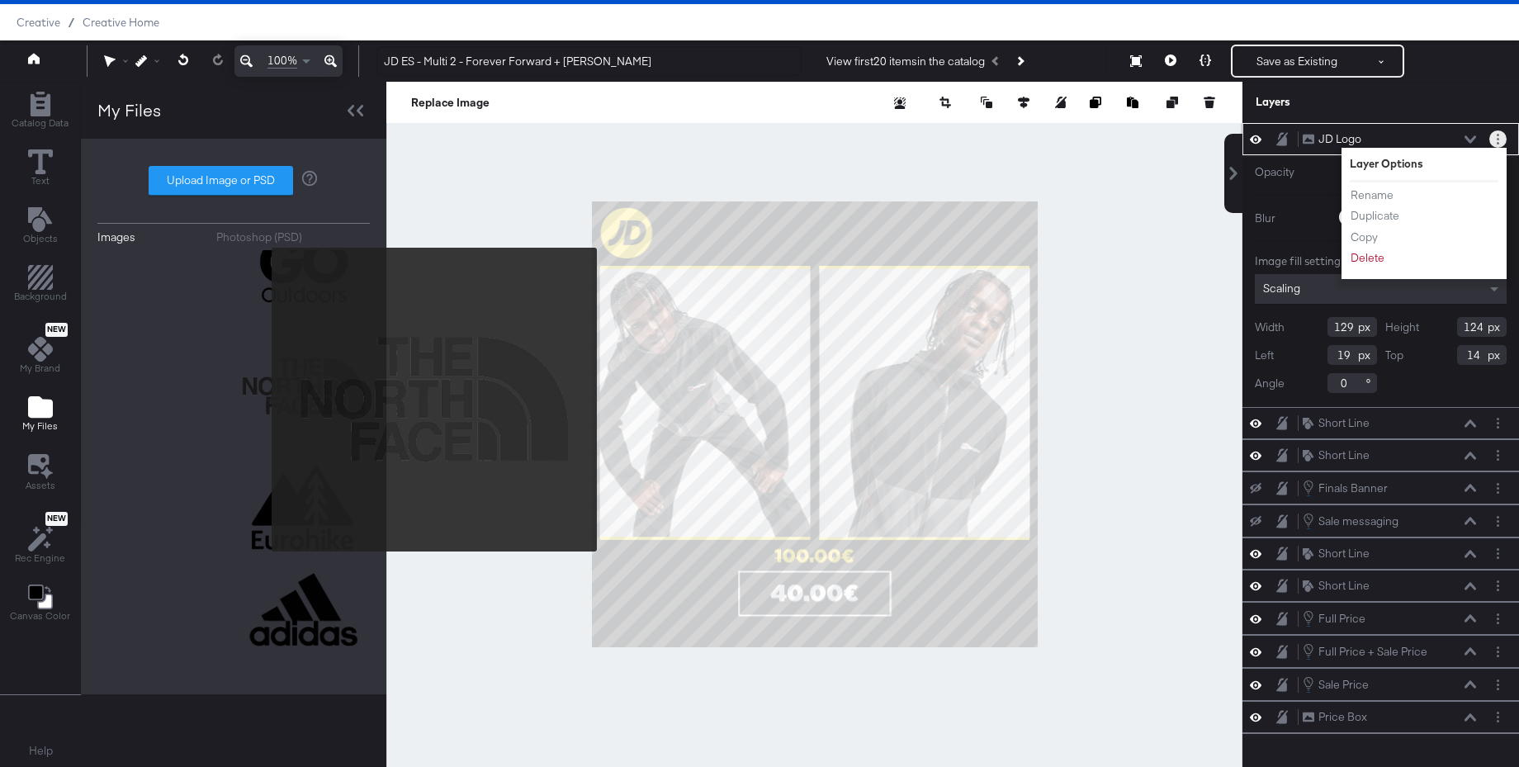
scroll to position [6412, 0]
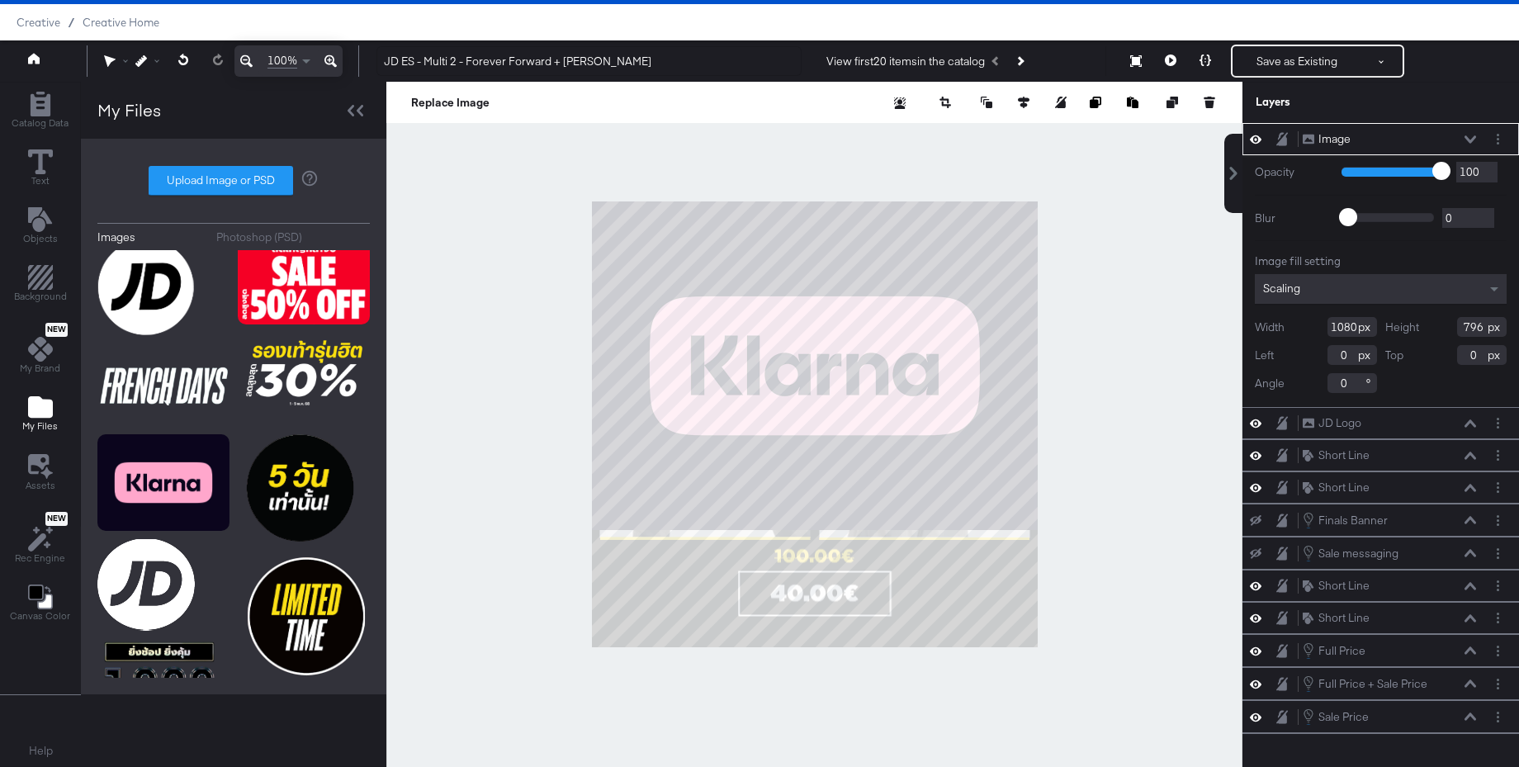
type input "355"
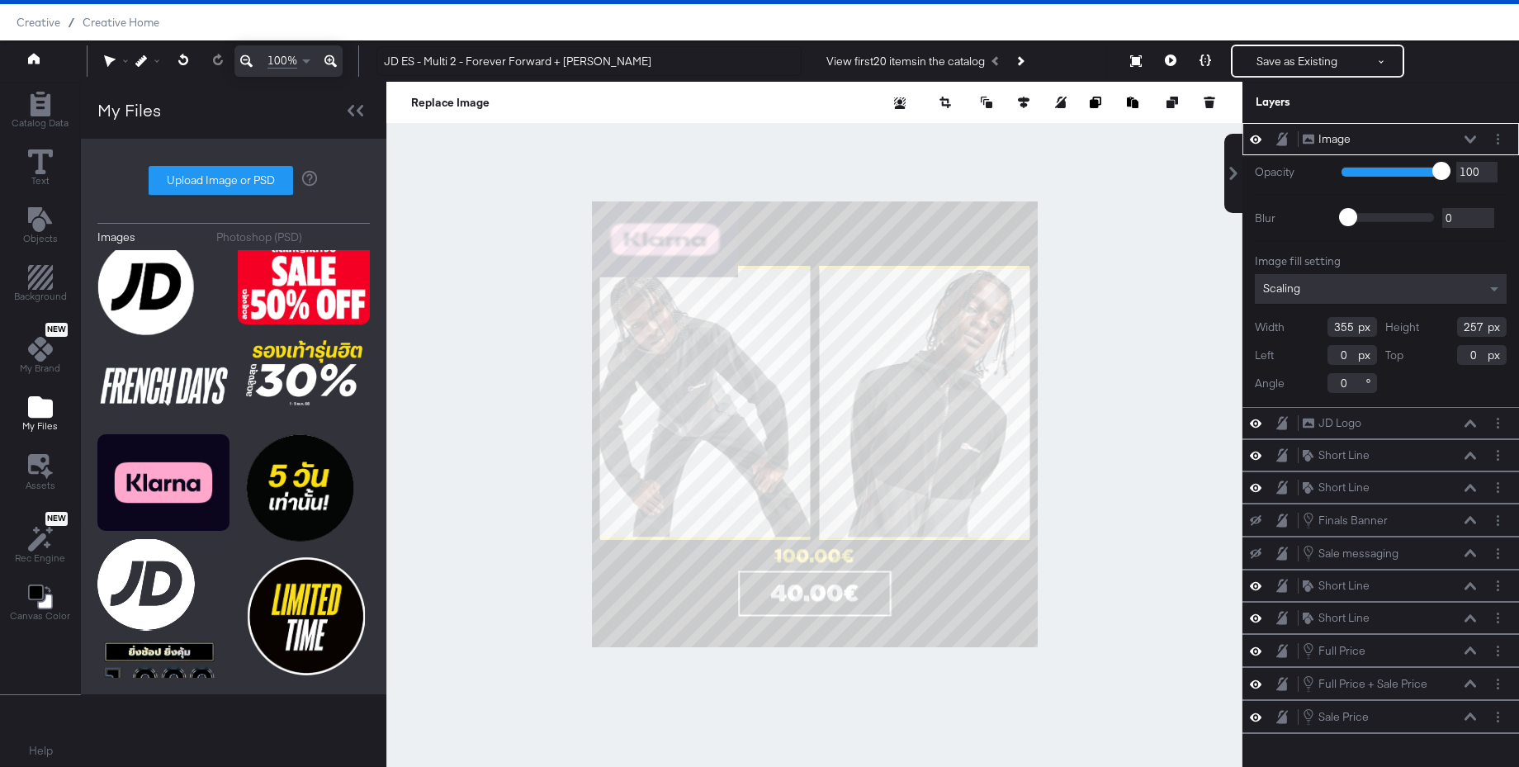
type input "184"
type input "706"
type input "862"
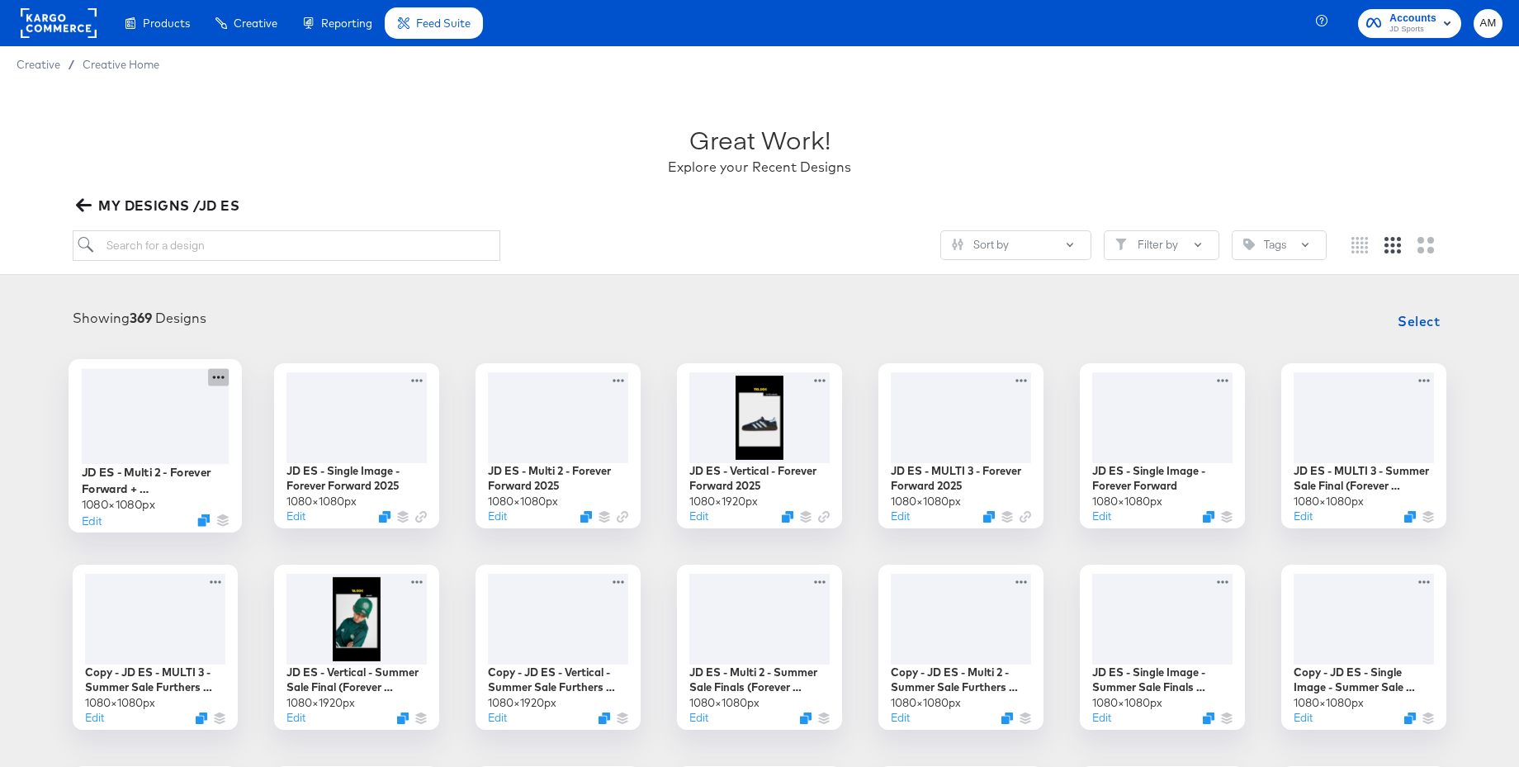
click at [218, 377] on icon at bounding box center [218, 376] width 21 height 17
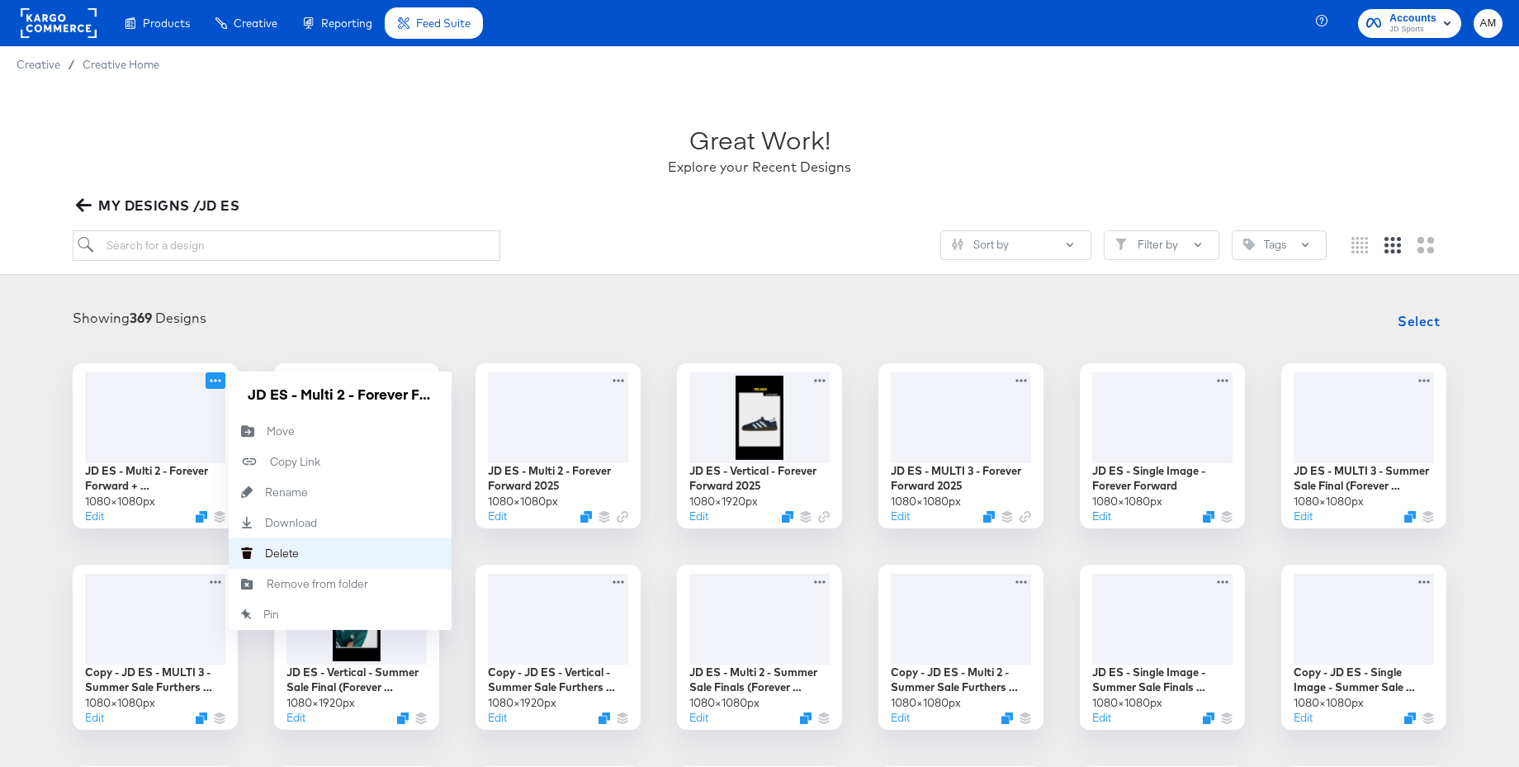
click at [255, 547] on div "[PERSON_NAME]" at bounding box center [247, 553] width 36 height 31
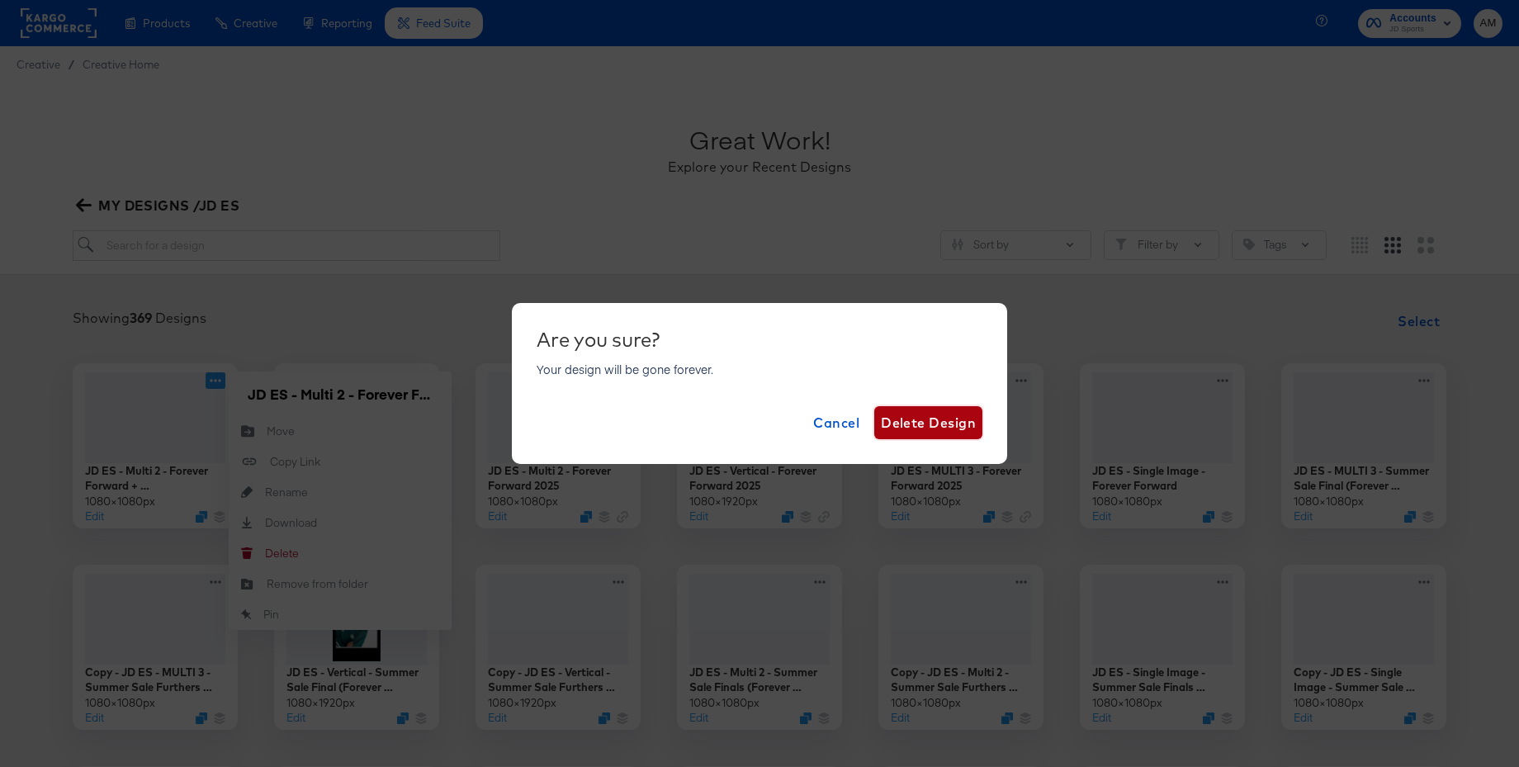
click at [910, 415] on span "Delete Design" at bounding box center [928, 422] width 95 height 23
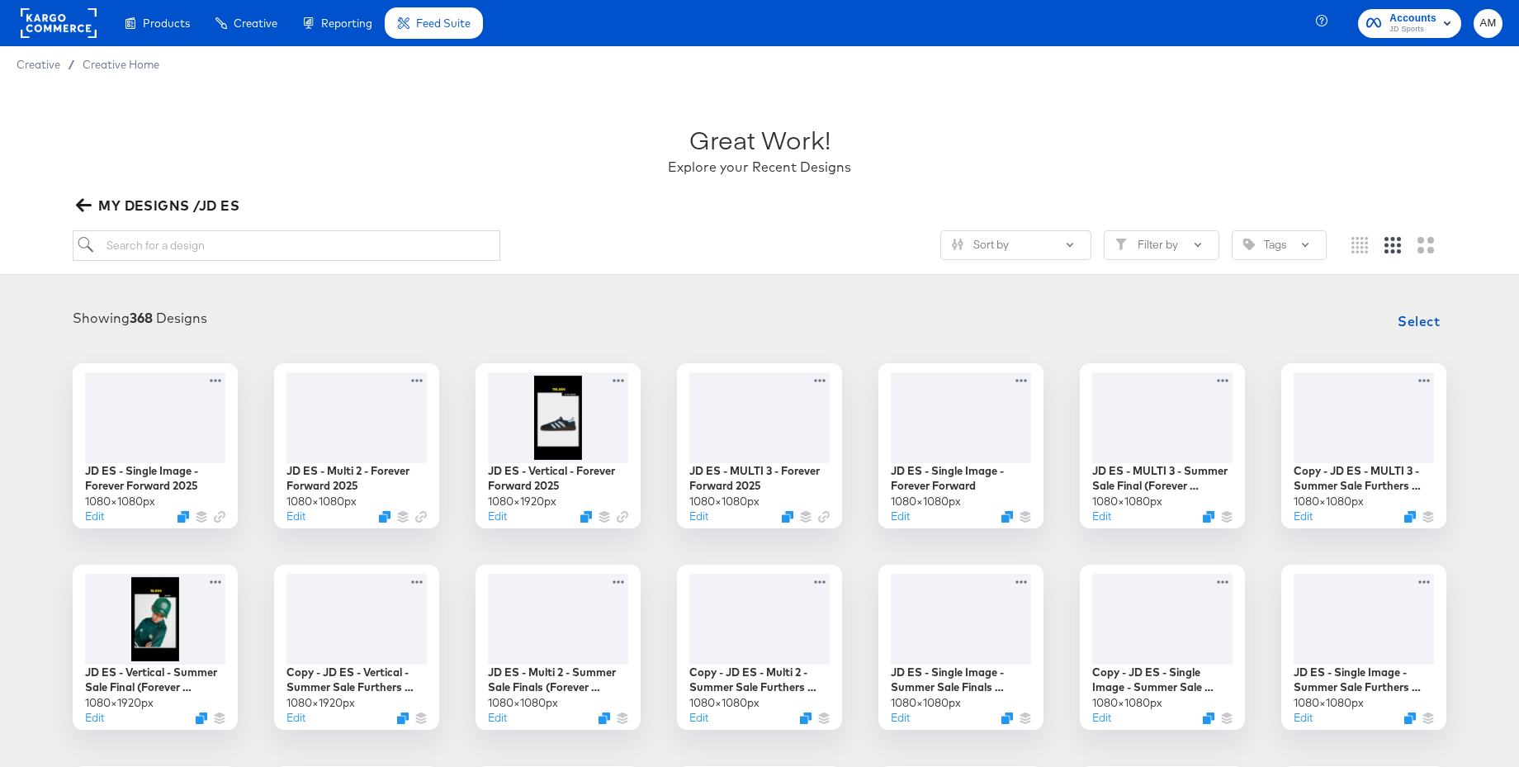
click at [60, 24] on rect at bounding box center [59, 23] width 76 height 30
